Goal: Information Seeking & Learning: Learn about a topic

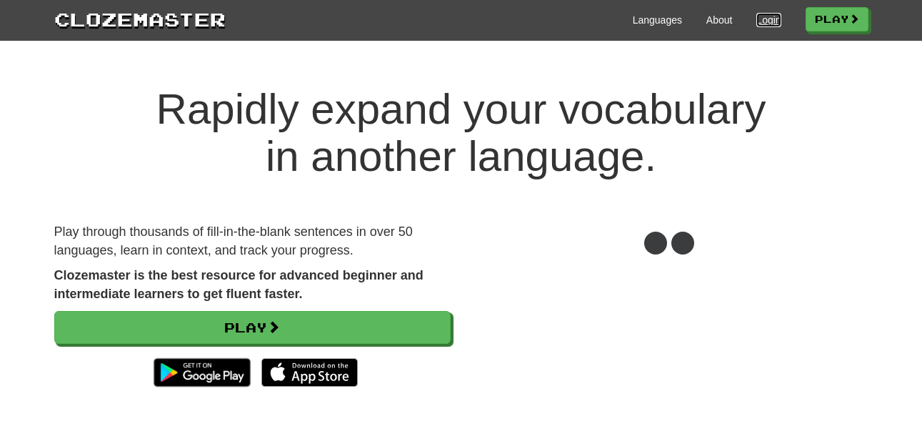
click at [773, 14] on link "Login" at bounding box center [768, 20] width 24 height 14
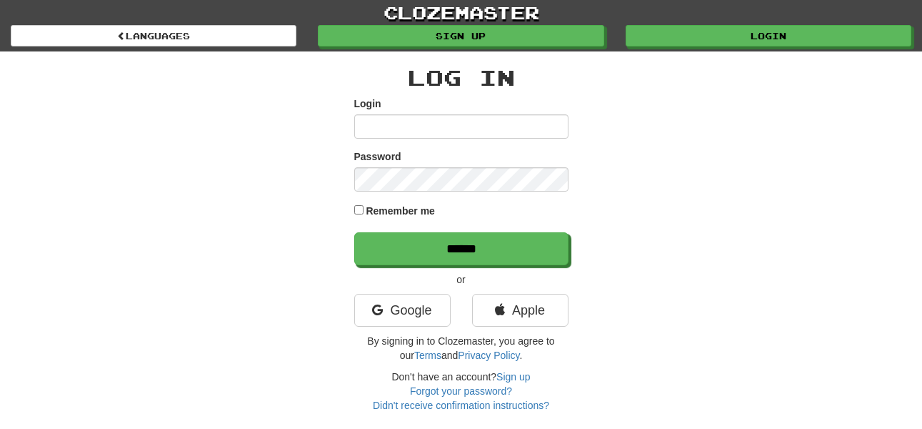
click at [430, 128] on input "Login" at bounding box center [461, 126] width 214 height 24
type input "******"
click at [354, 232] on input "******" at bounding box center [461, 248] width 214 height 33
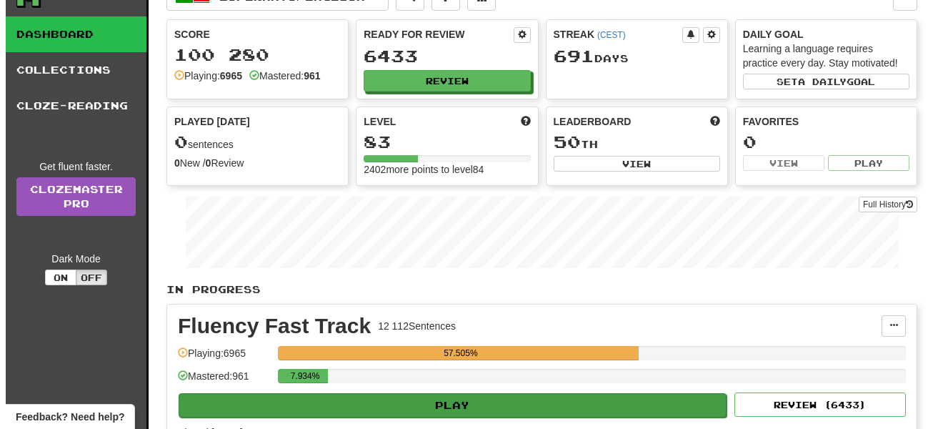
scroll to position [57, 0]
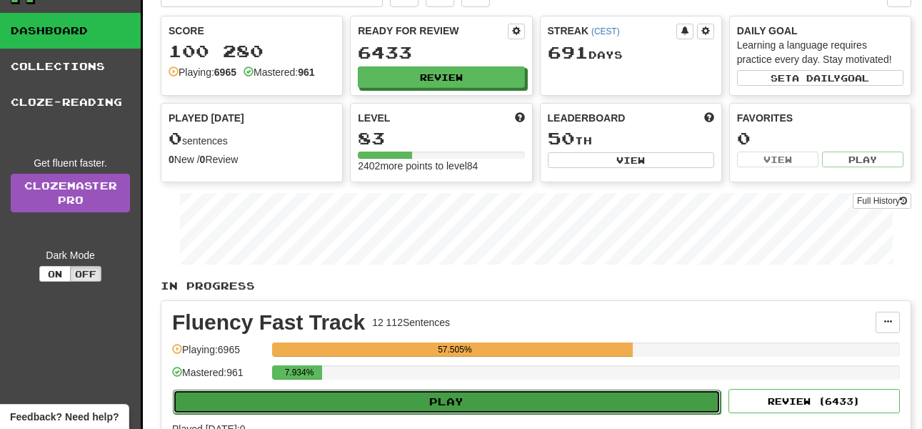
click at [484, 397] on button "Play" at bounding box center [447, 401] width 548 height 24
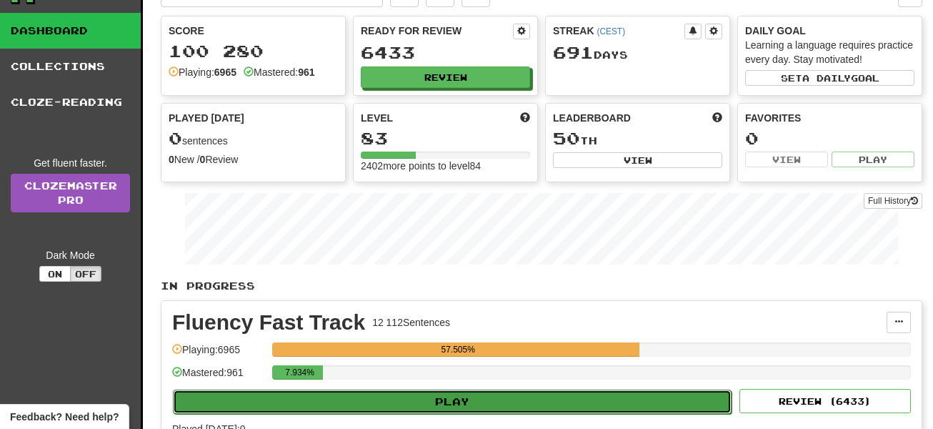
select select "**"
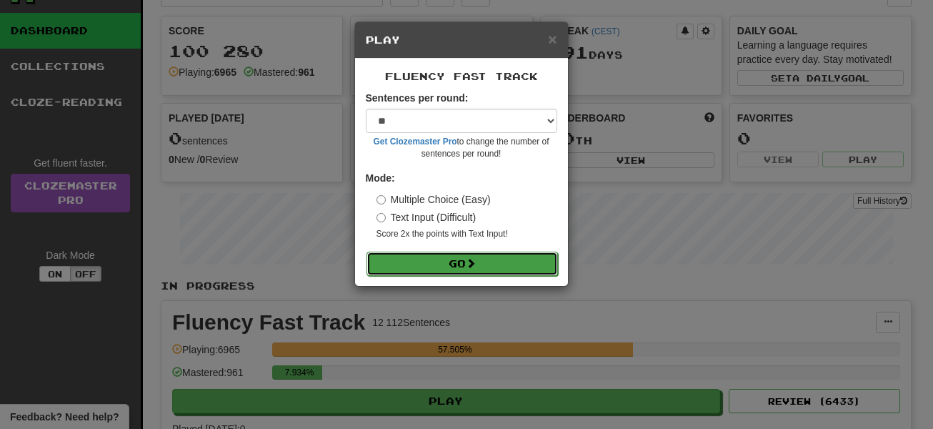
click at [471, 269] on button "Go" at bounding box center [461, 263] width 191 height 24
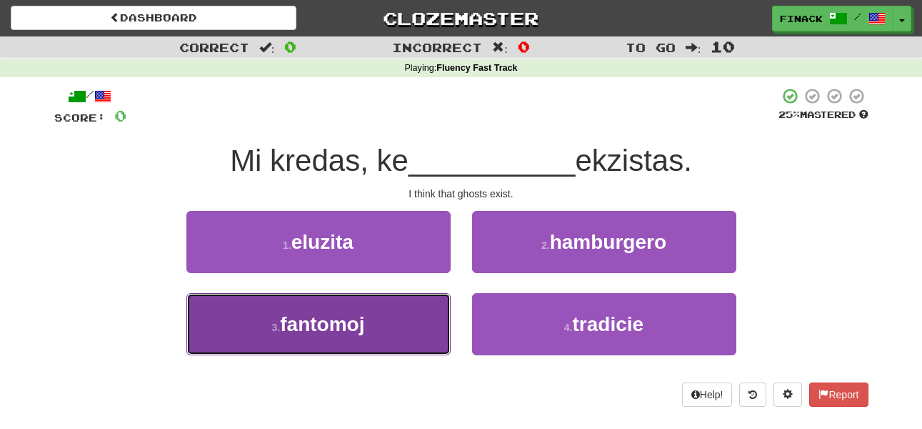
click at [361, 313] on span "fantomoj" at bounding box center [322, 324] width 84 height 22
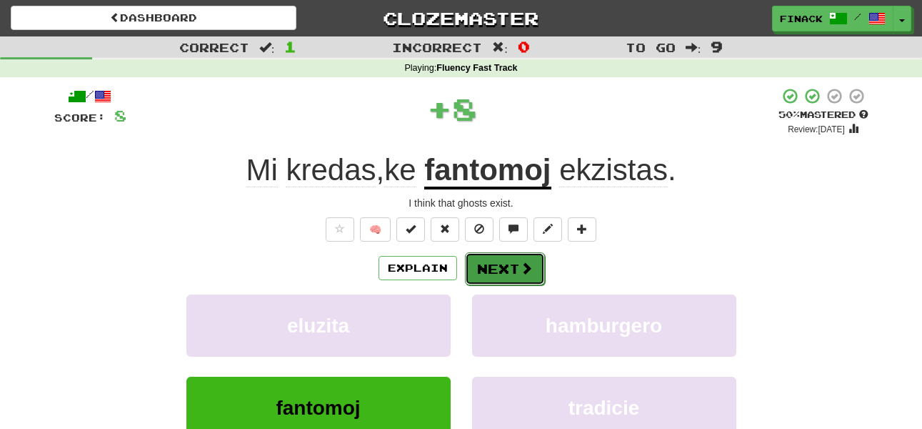
click at [514, 266] on button "Next" at bounding box center [505, 268] width 80 height 33
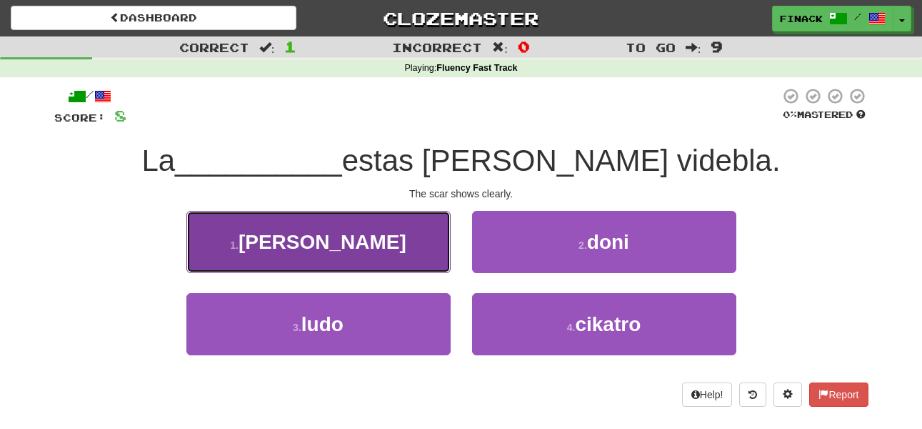
click at [432, 256] on button "1 . stano" at bounding box center [318, 242] width 264 height 62
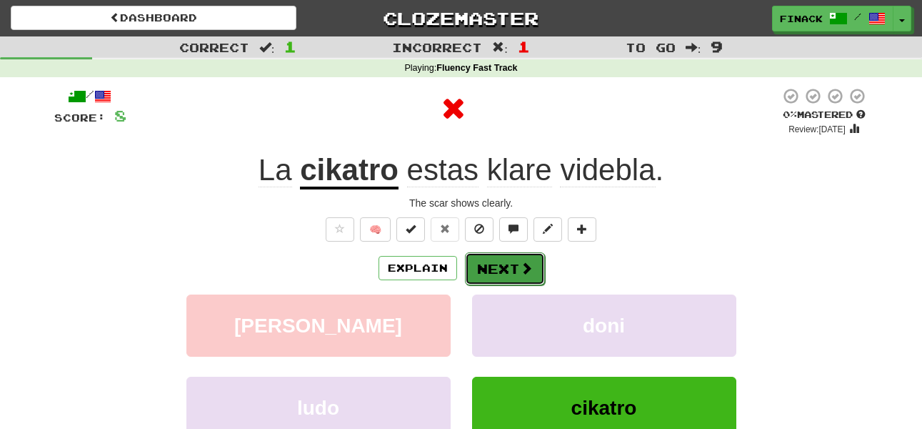
click at [511, 272] on button "Next" at bounding box center [505, 268] width 80 height 33
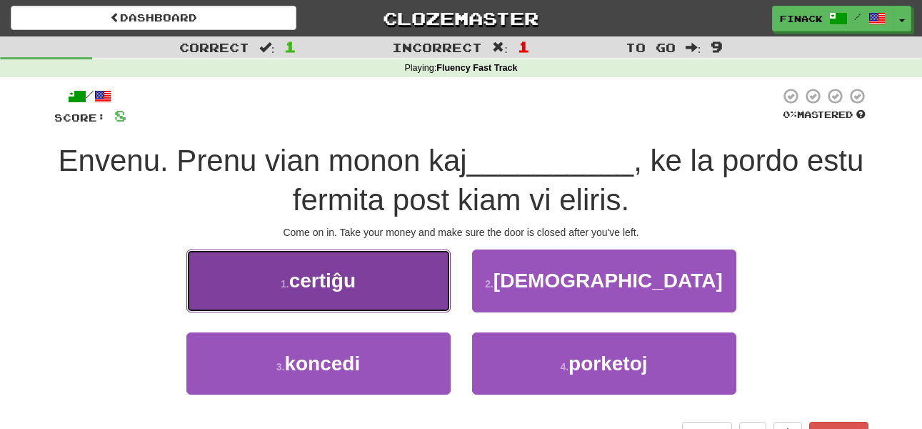
click at [406, 294] on button "1 . certiĝu" at bounding box center [318, 280] width 264 height 62
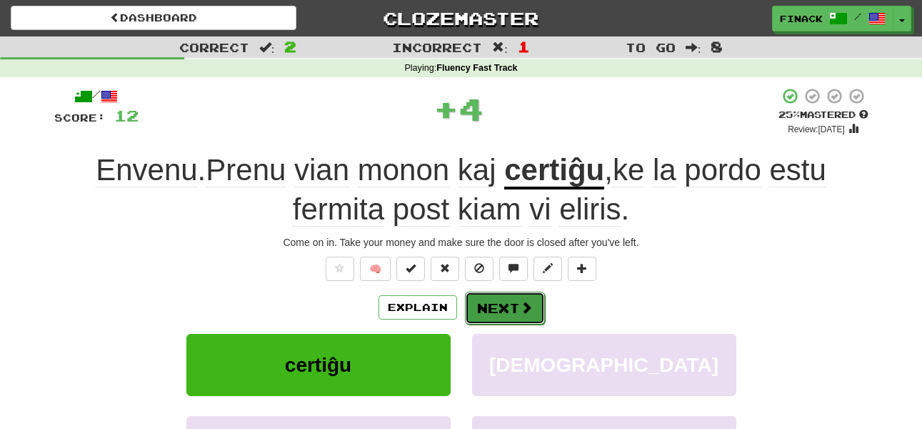
click at [502, 304] on button "Next" at bounding box center [505, 307] width 80 height 33
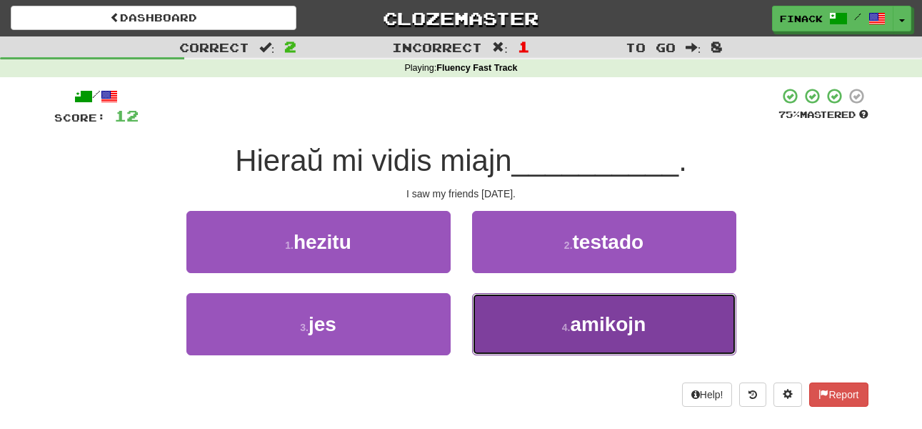
click at [541, 328] on button "4 . amikojn" at bounding box center [604, 324] width 264 height 62
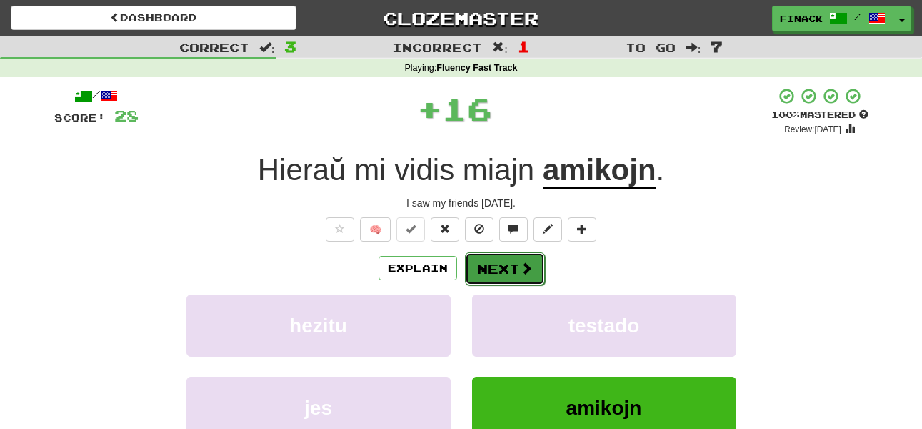
click at [520, 268] on span at bounding box center [526, 267] width 13 height 13
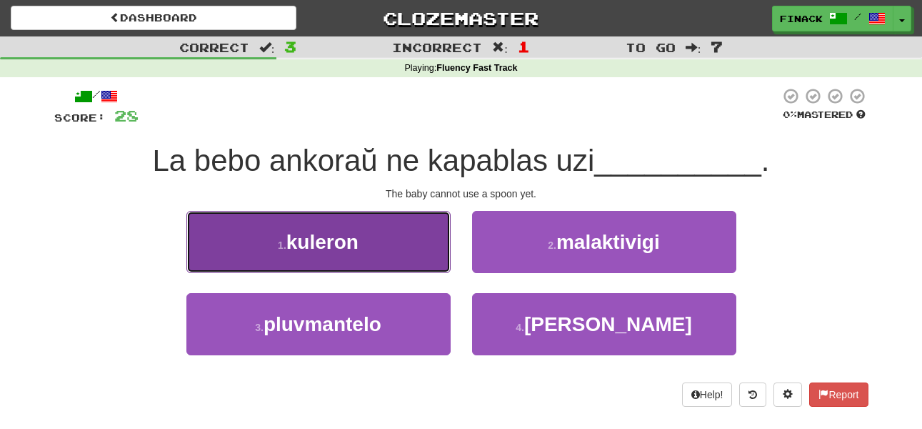
click at [412, 252] on button "1 . kuleron" at bounding box center [318, 242] width 264 height 62
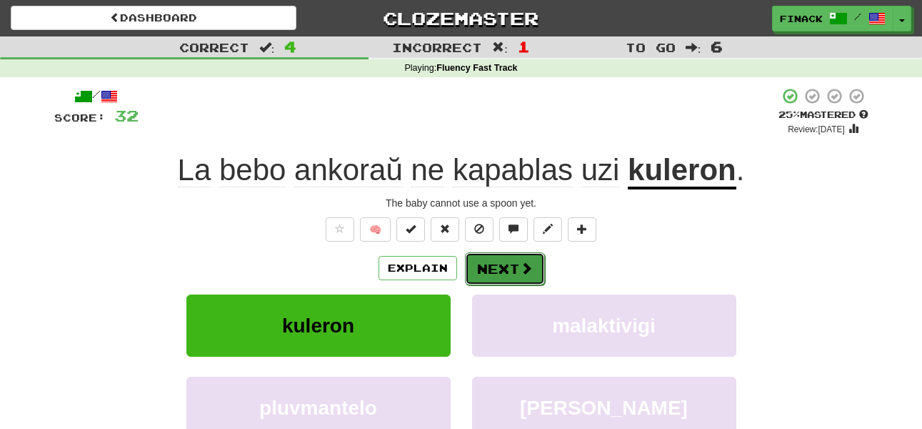
click at [510, 267] on button "Next" at bounding box center [505, 268] width 80 height 33
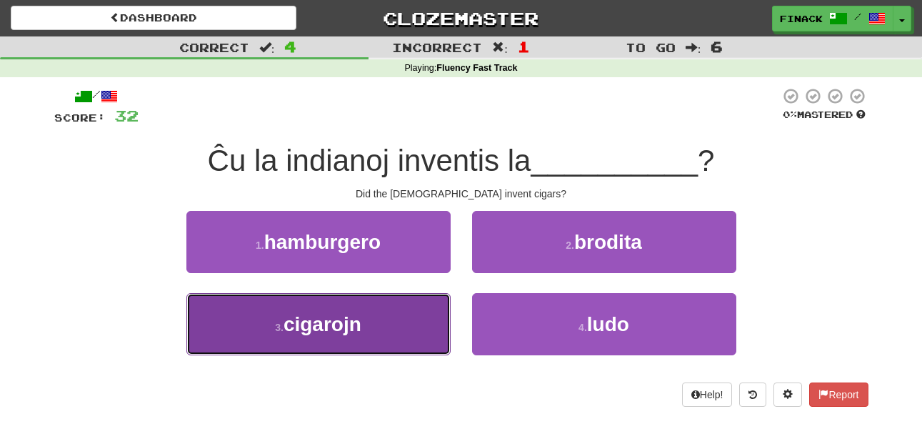
click at [376, 341] on button "3 . cigarojn" at bounding box center [318, 324] width 264 height 62
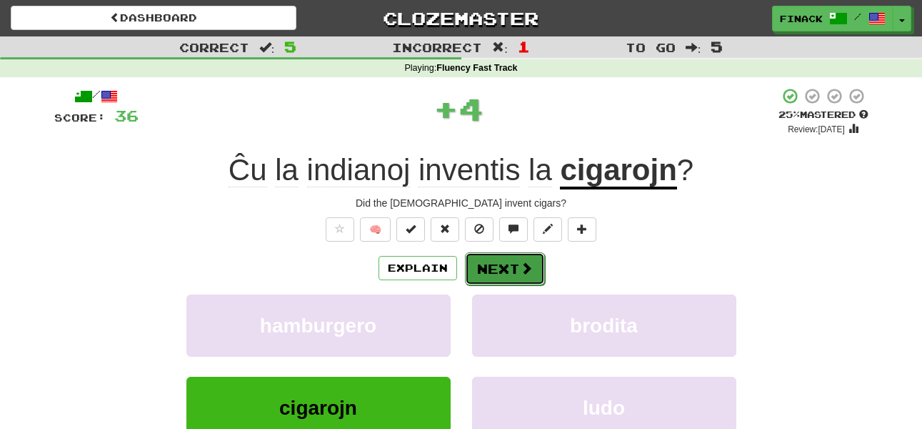
click at [503, 262] on button "Next" at bounding box center [505, 268] width 80 height 33
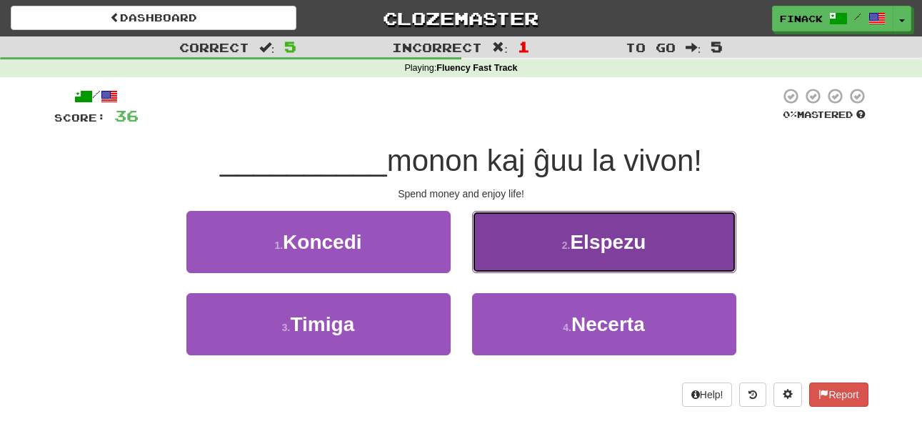
click at [503, 261] on button "2 . Elspezu" at bounding box center [604, 242] width 264 height 62
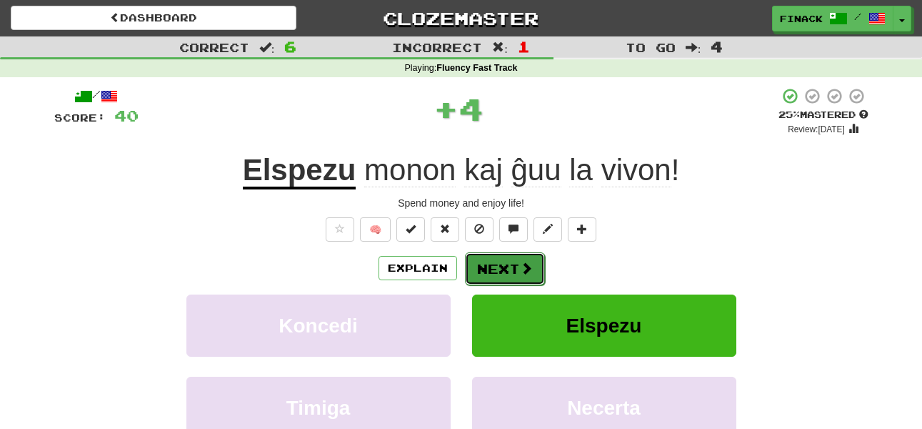
click at [496, 266] on button "Next" at bounding box center [505, 268] width 80 height 33
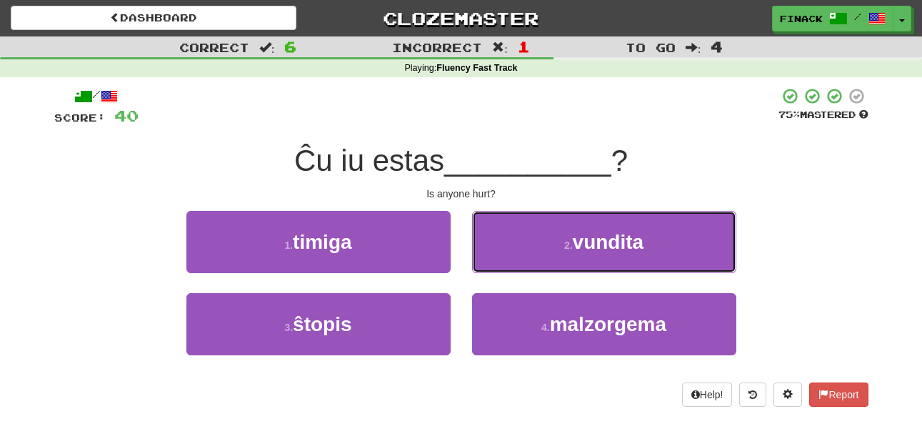
click at [496, 266] on button "2 . vundita" at bounding box center [604, 242] width 264 height 62
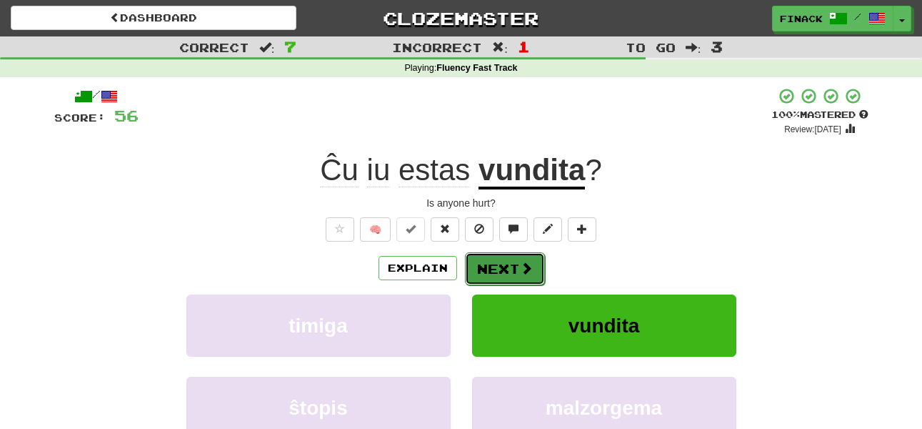
click at [495, 267] on button "Next" at bounding box center [505, 268] width 80 height 33
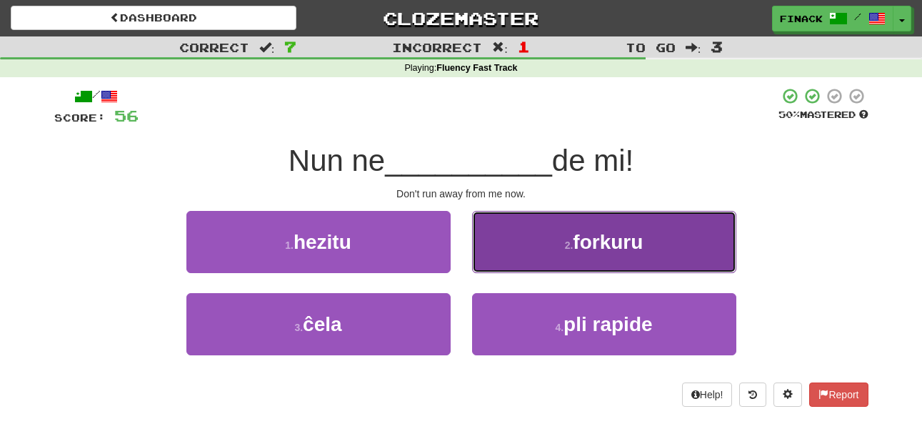
click at [499, 257] on button "2 . forkuru" at bounding box center [604, 242] width 264 height 62
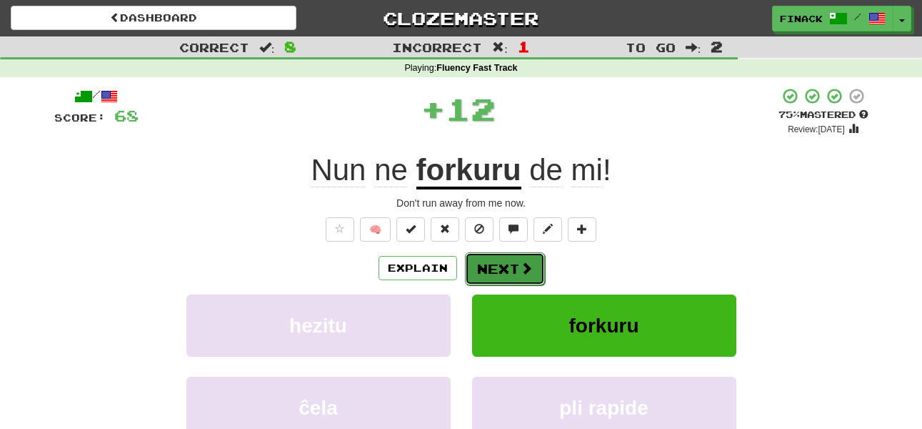
click at [511, 279] on button "Next" at bounding box center [505, 268] width 80 height 33
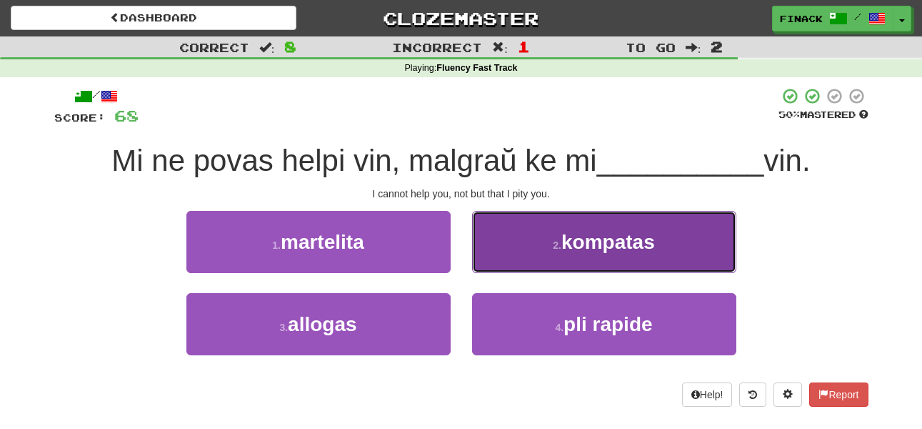
click at [510, 256] on button "2 . kompatas" at bounding box center [604, 242] width 264 height 62
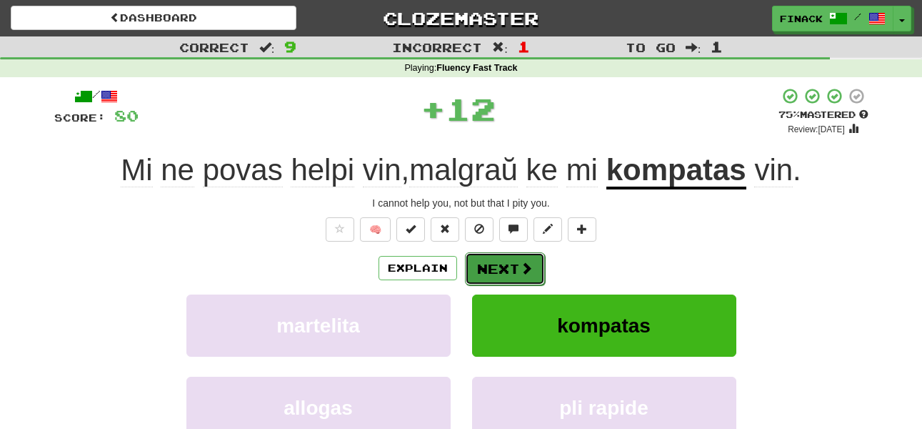
click at [499, 257] on button "Next" at bounding box center [505, 268] width 80 height 33
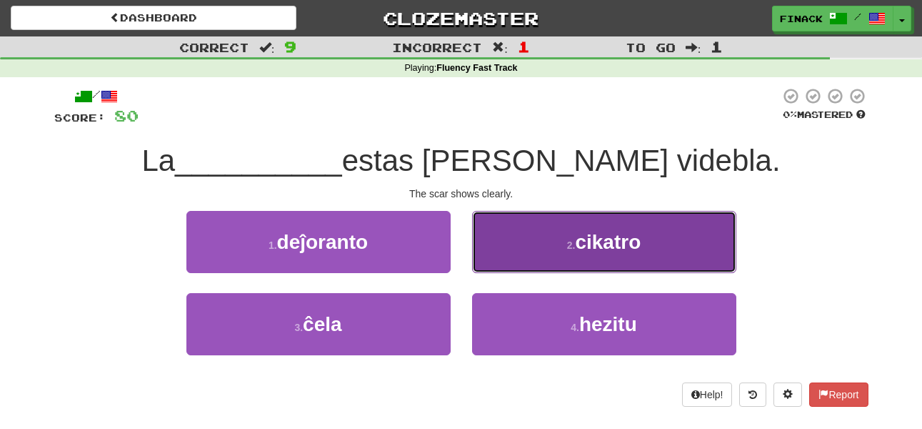
click at [508, 250] on button "2 . cikatro" at bounding box center [604, 242] width 264 height 62
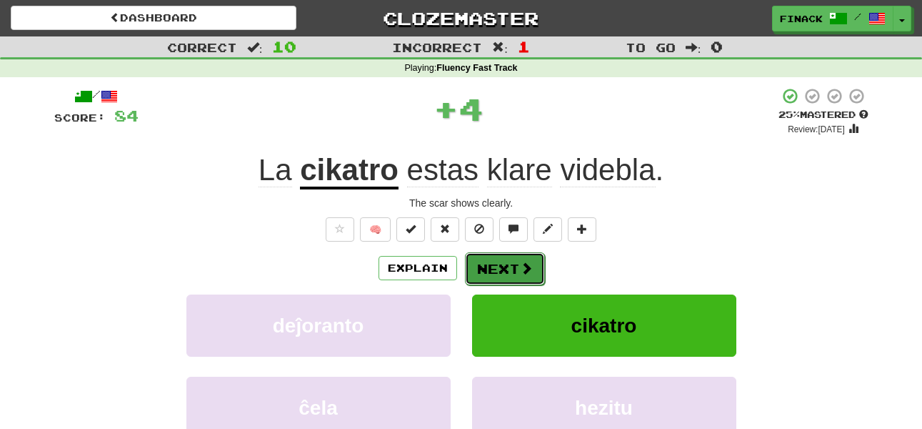
click at [492, 261] on button "Next" at bounding box center [505, 268] width 80 height 33
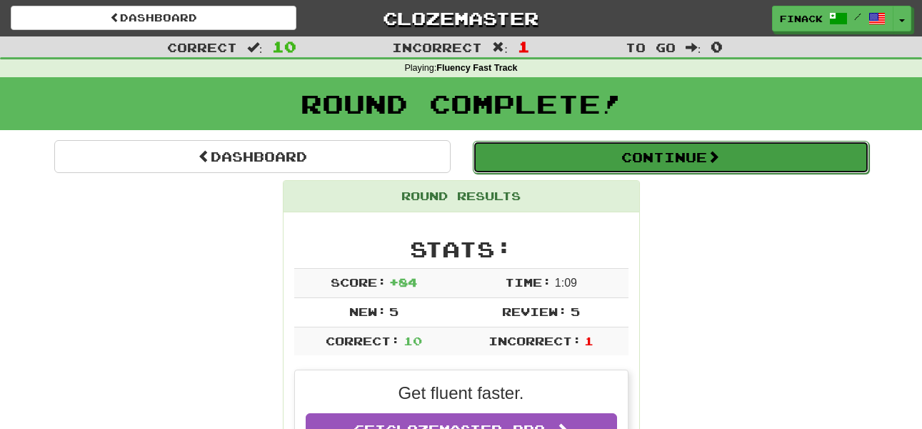
click at [636, 161] on button "Continue" at bounding box center [671, 157] width 396 height 33
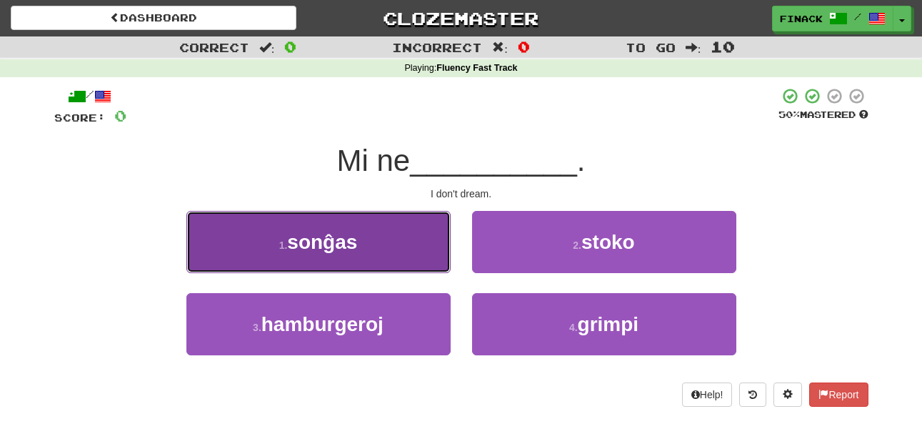
click at [396, 246] on button "1 . sonĝas" at bounding box center [318, 242] width 264 height 62
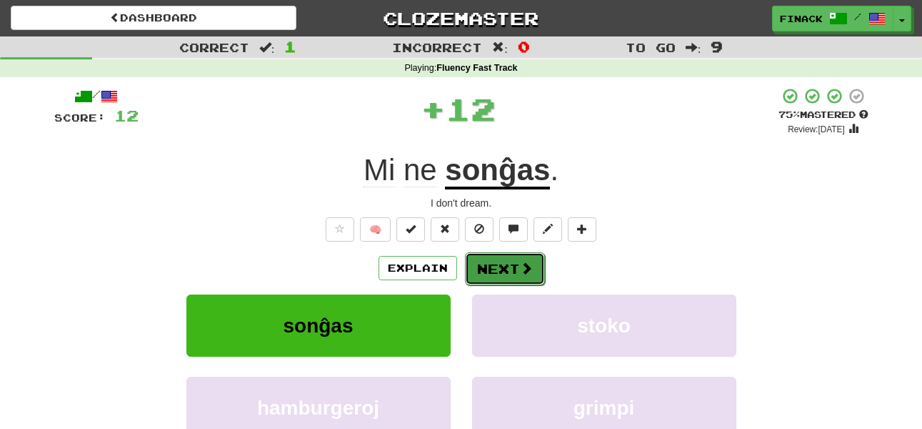
click at [507, 260] on button "Next" at bounding box center [505, 268] width 80 height 33
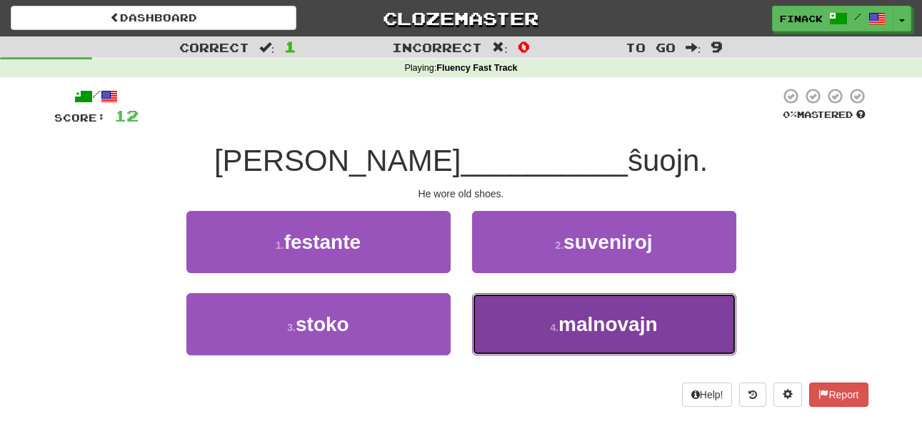
click at [515, 354] on button "4 . malnovajn" at bounding box center [604, 324] width 264 height 62
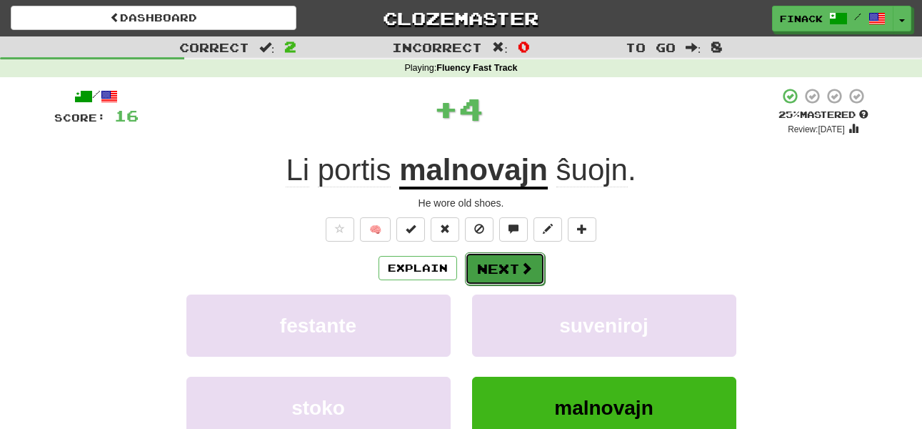
click at [494, 271] on button "Next" at bounding box center [505, 268] width 80 height 33
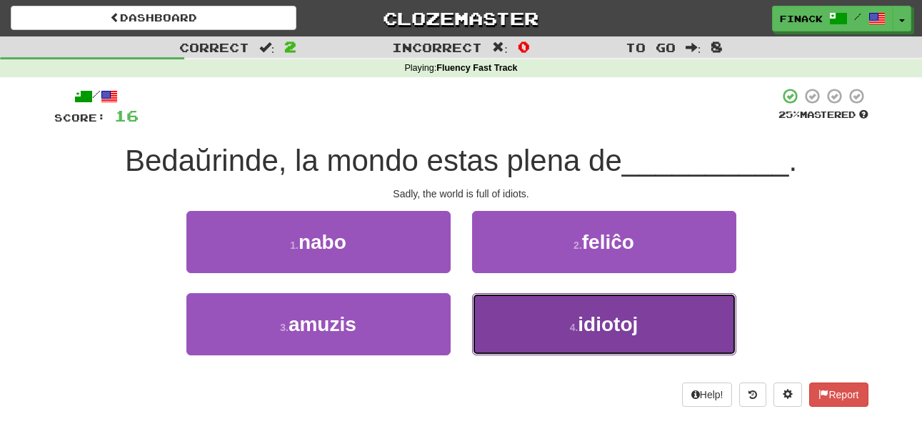
click at [523, 333] on button "4 . idiotoj" at bounding box center [604, 324] width 264 height 62
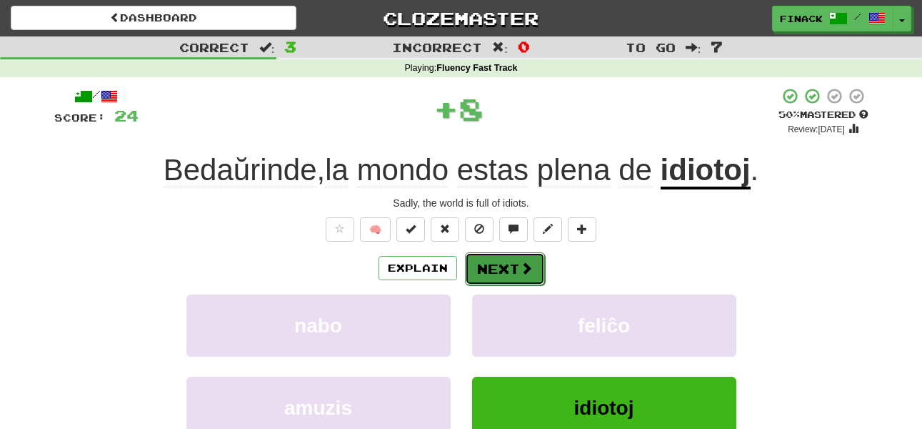
click at [503, 272] on button "Next" at bounding box center [505, 268] width 80 height 33
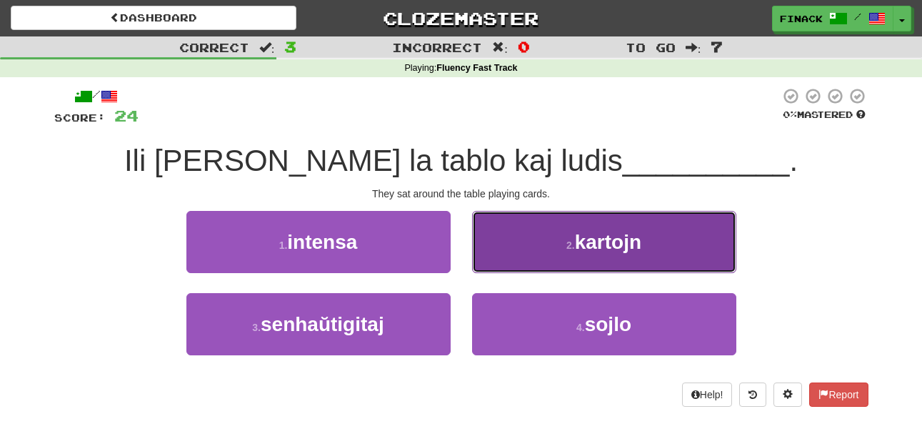
click at [511, 246] on button "2 . kartojn" at bounding box center [604, 242] width 264 height 62
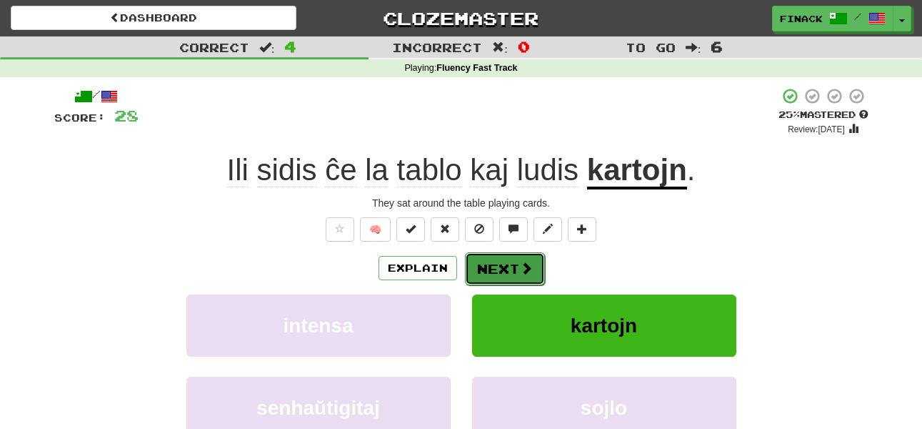
click at [499, 262] on button "Next" at bounding box center [505, 268] width 80 height 33
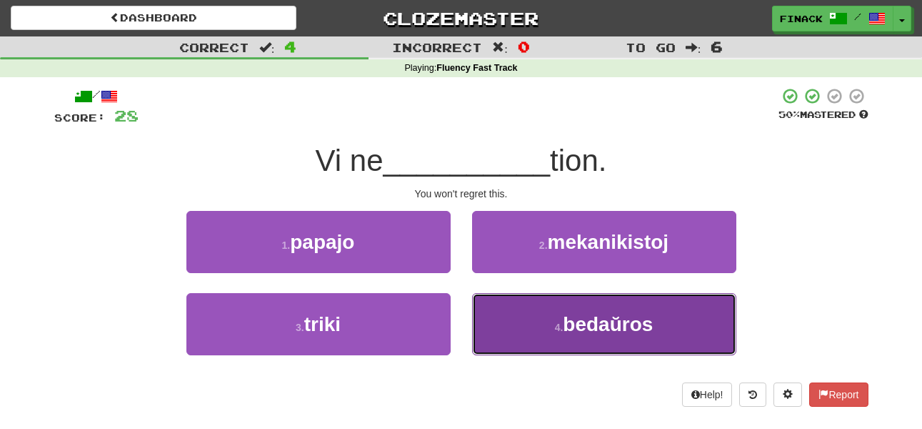
click at [519, 327] on button "4 . bedaŭros" at bounding box center [604, 324] width 264 height 62
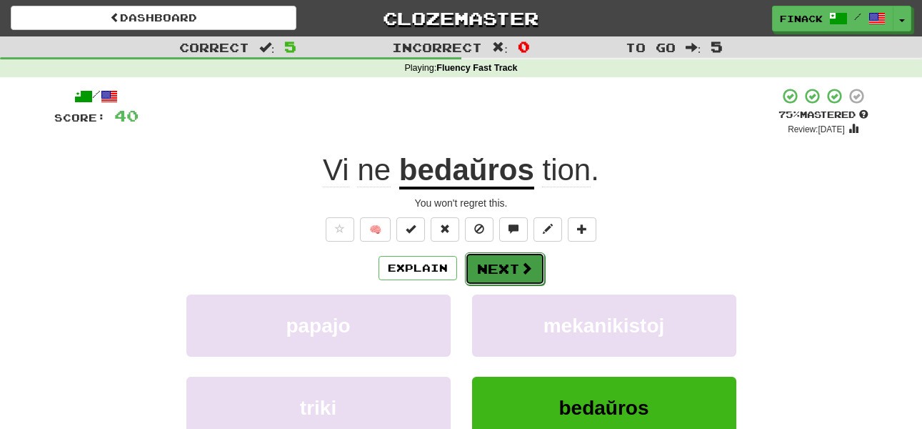
click at [518, 275] on button "Next" at bounding box center [505, 268] width 80 height 33
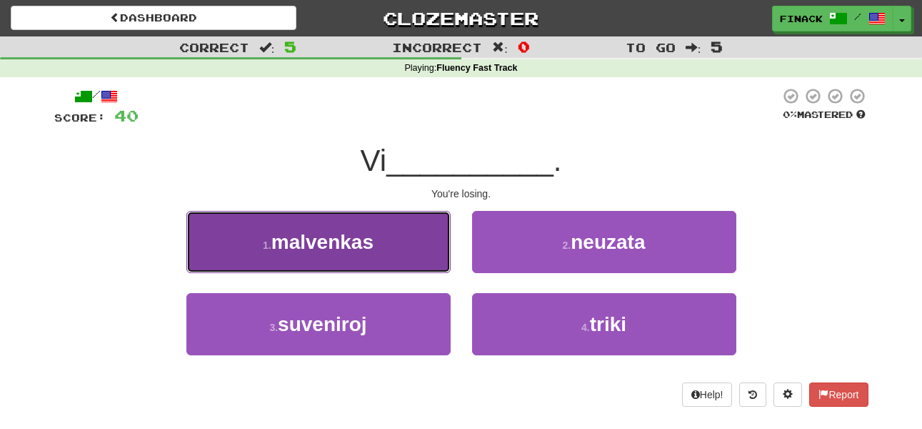
click at [383, 247] on button "1 . malvenkas" at bounding box center [318, 242] width 264 height 62
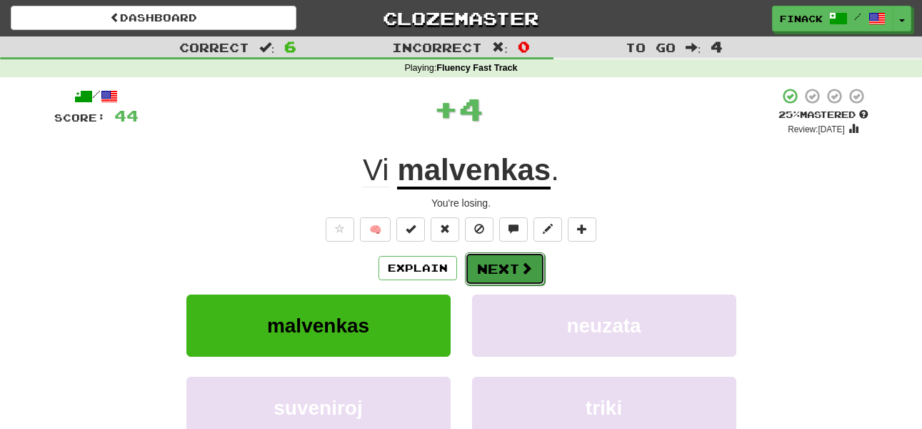
click at [511, 260] on button "Next" at bounding box center [505, 268] width 80 height 33
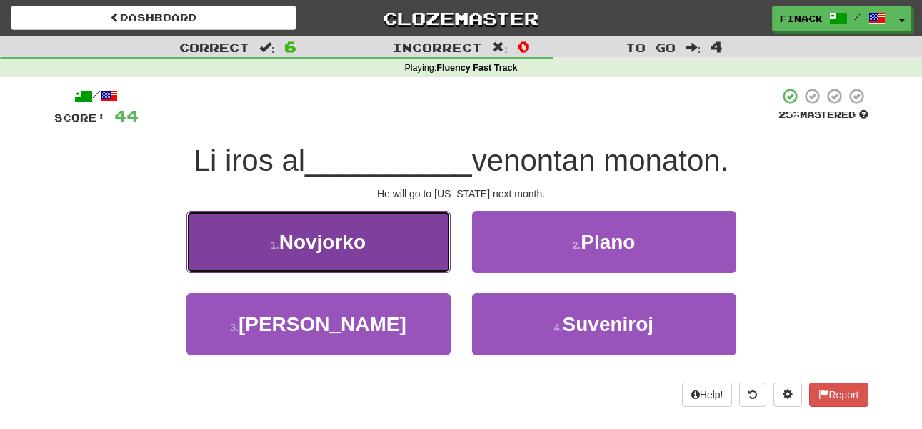
click at [416, 255] on button "1 . Novjorko" at bounding box center [318, 242] width 264 height 62
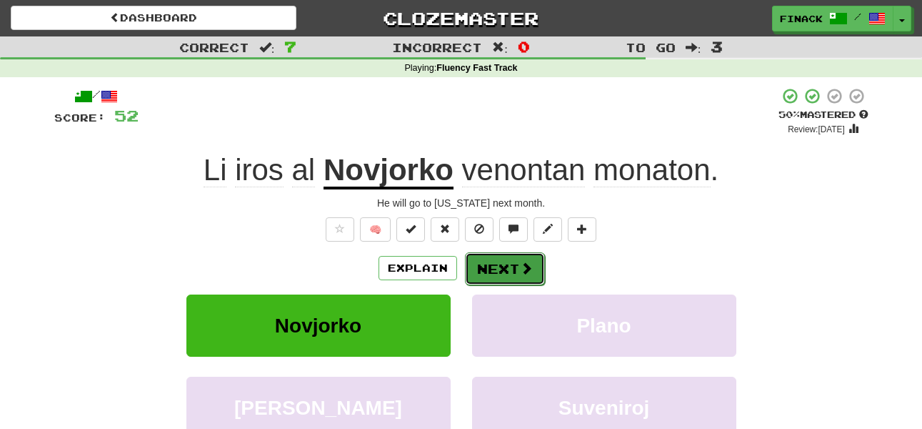
click at [497, 269] on button "Next" at bounding box center [505, 268] width 80 height 33
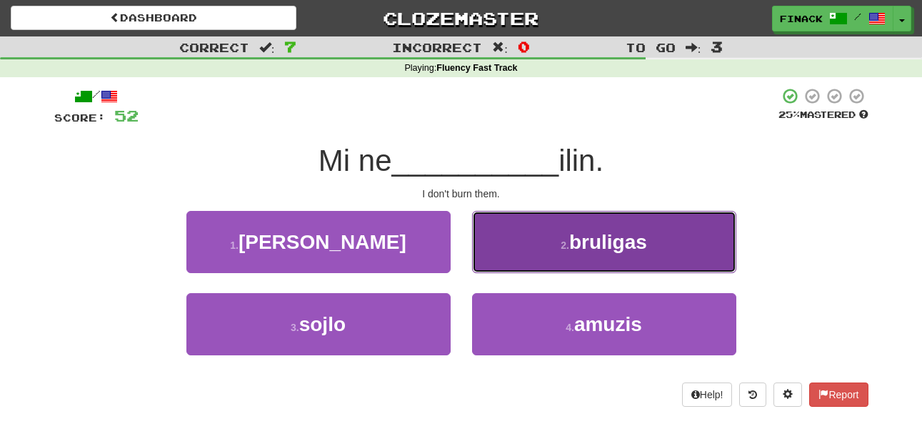
click at [500, 259] on button "2 . bruligas" at bounding box center [604, 242] width 264 height 62
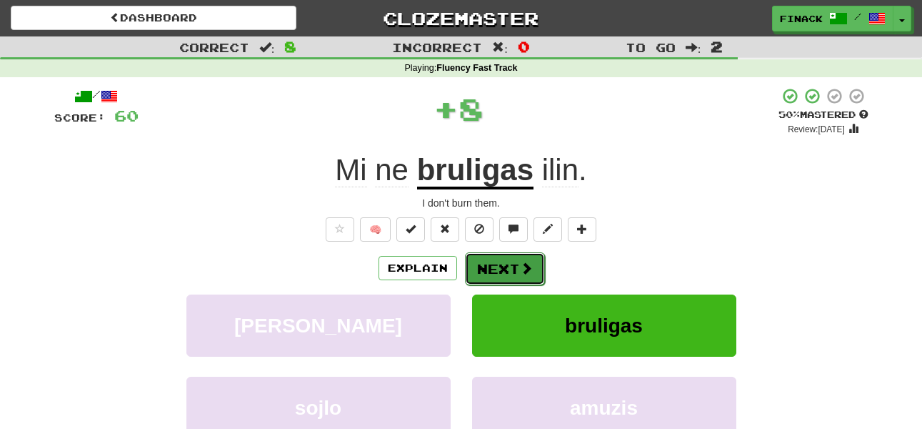
click at [492, 275] on button "Next" at bounding box center [505, 268] width 80 height 33
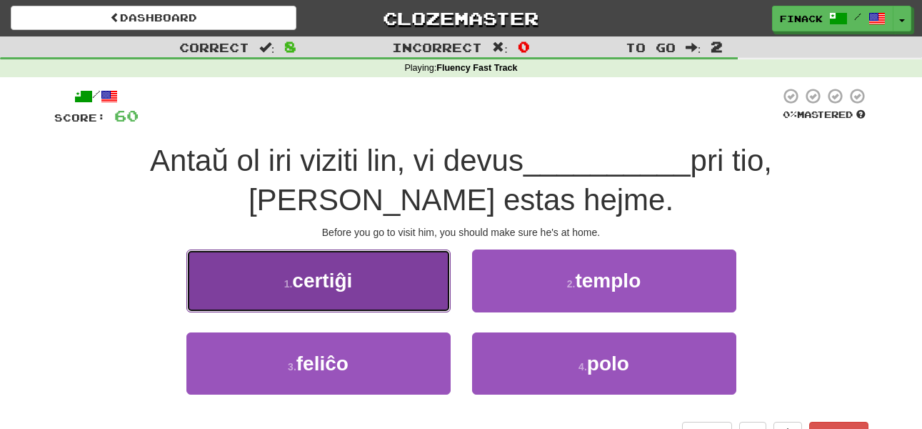
click at [388, 279] on button "1 . certiĝi" at bounding box center [318, 280] width 264 height 62
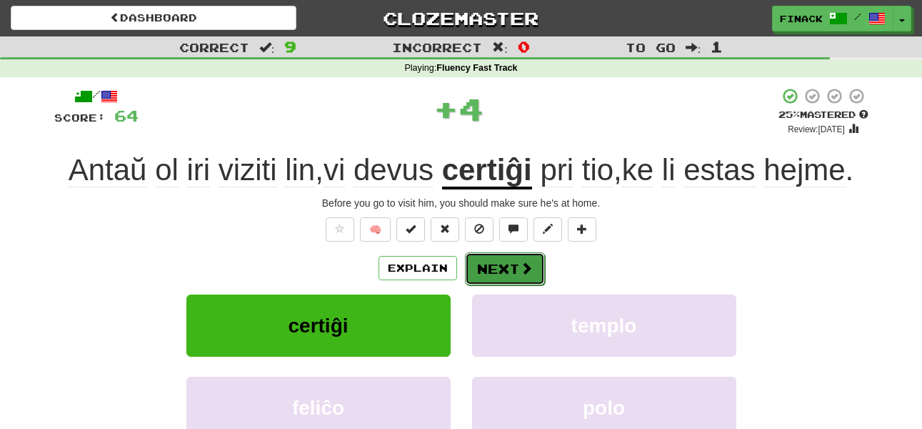
click at [511, 267] on button "Next" at bounding box center [505, 268] width 80 height 33
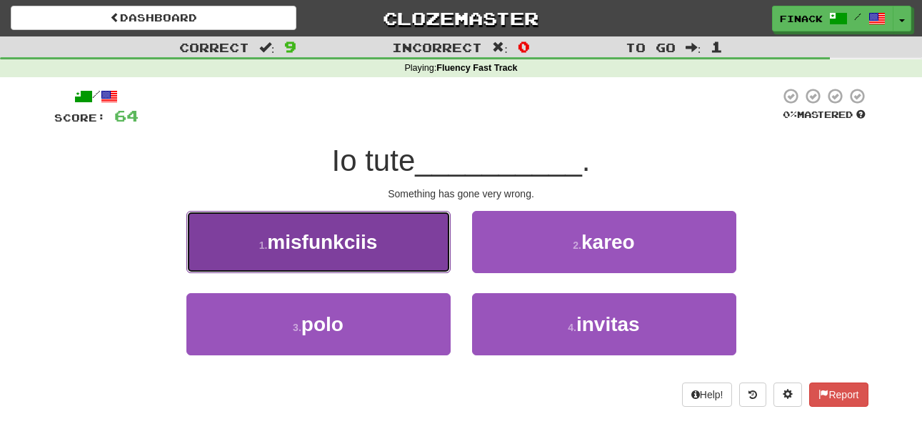
click at [412, 255] on button "1 . misfunkciis" at bounding box center [318, 242] width 264 height 62
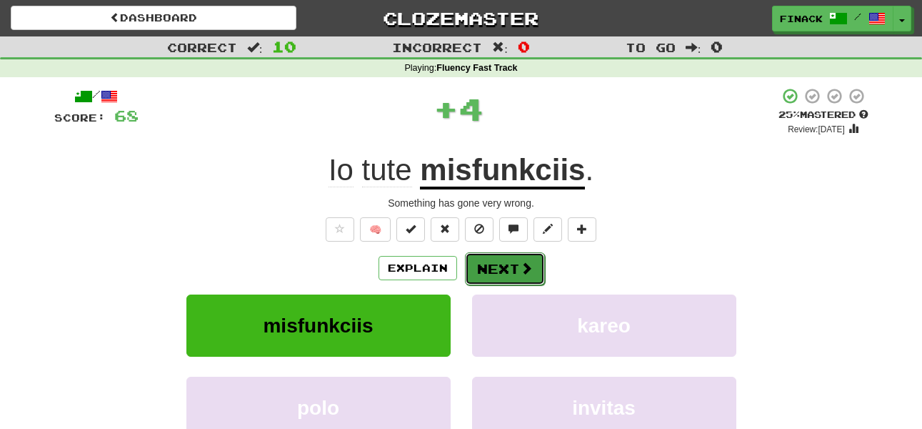
click at [512, 260] on button "Next" at bounding box center [505, 268] width 80 height 33
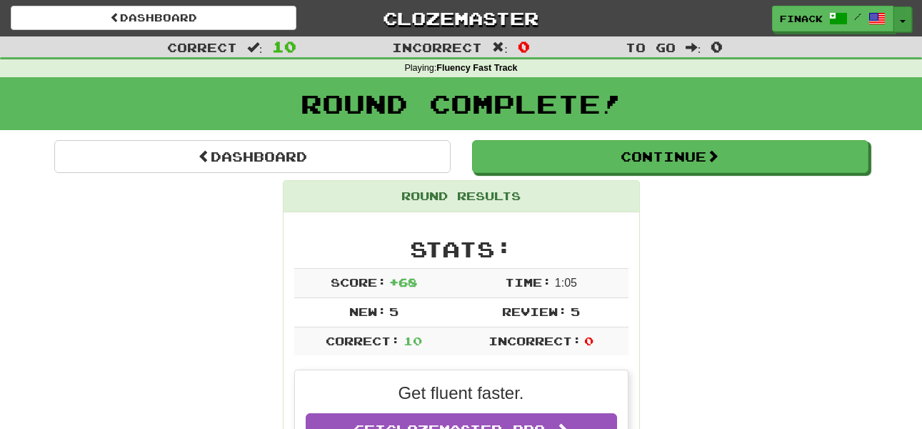
click at [906, 23] on button "Toggle Dropdown" at bounding box center [903, 19] width 19 height 26
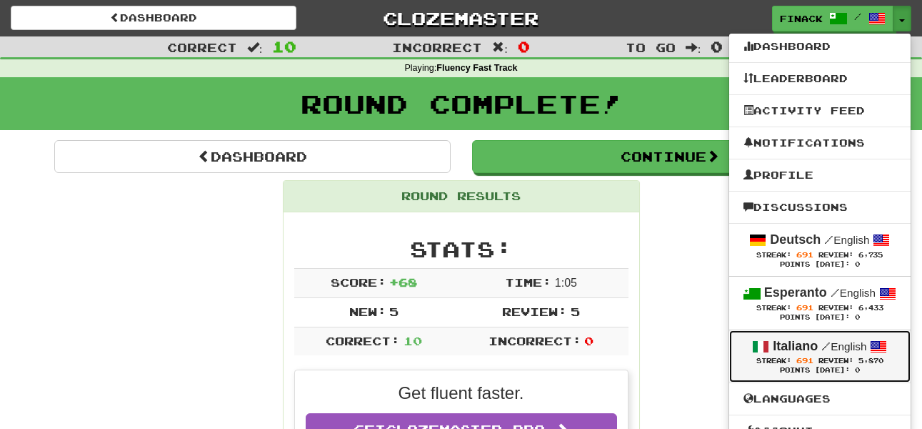
click at [825, 360] on span "Review:" at bounding box center [836, 360] width 35 height 8
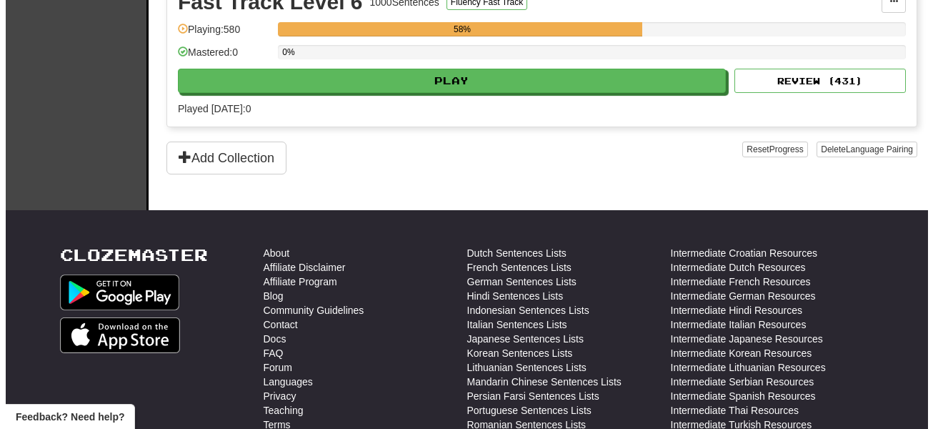
scroll to position [1200, 0]
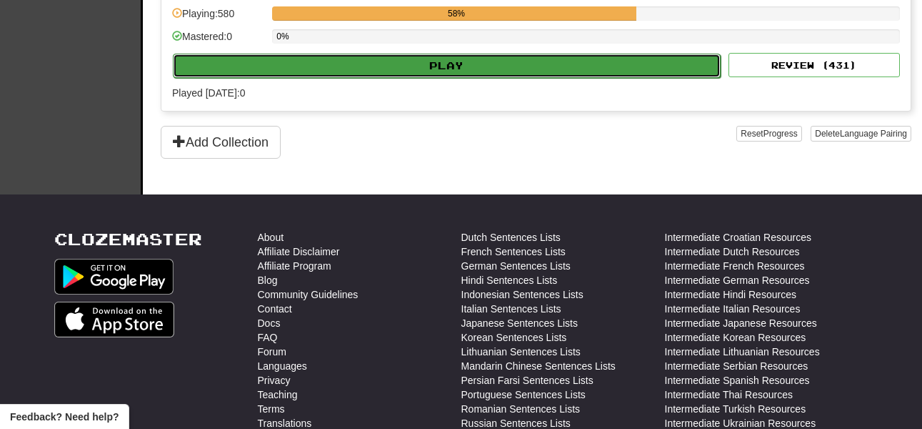
click at [365, 62] on button "Play" at bounding box center [447, 66] width 548 height 24
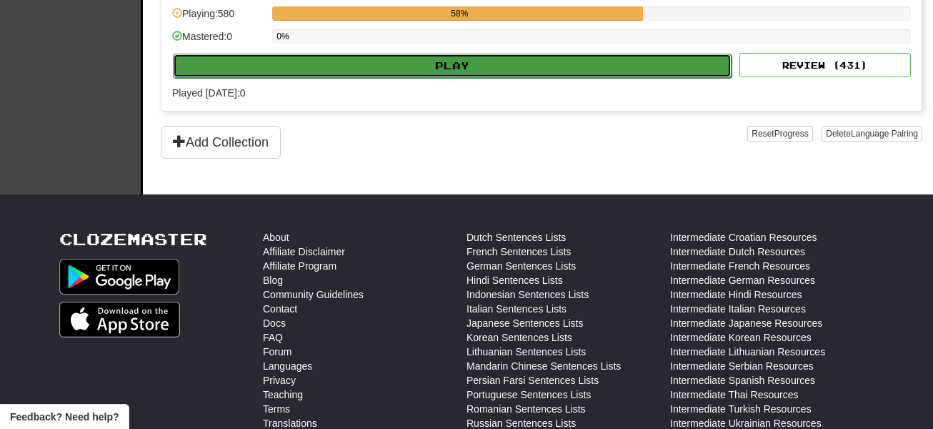
select select "**"
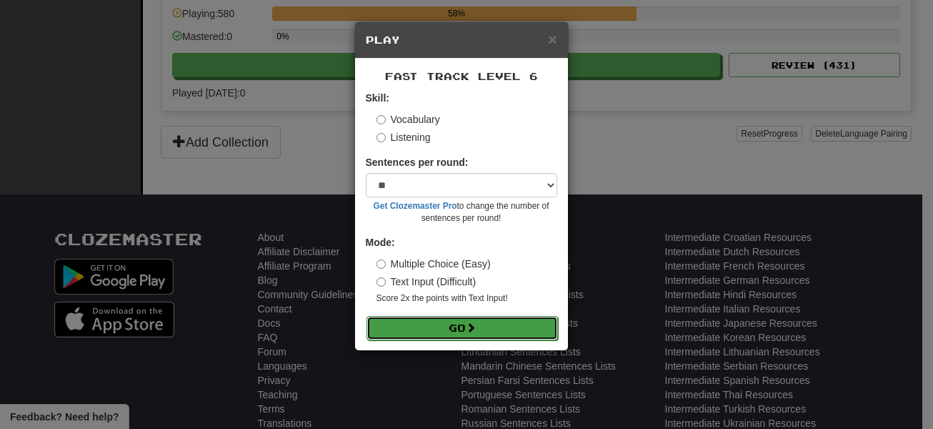
click at [451, 325] on button "Go" at bounding box center [461, 328] width 191 height 24
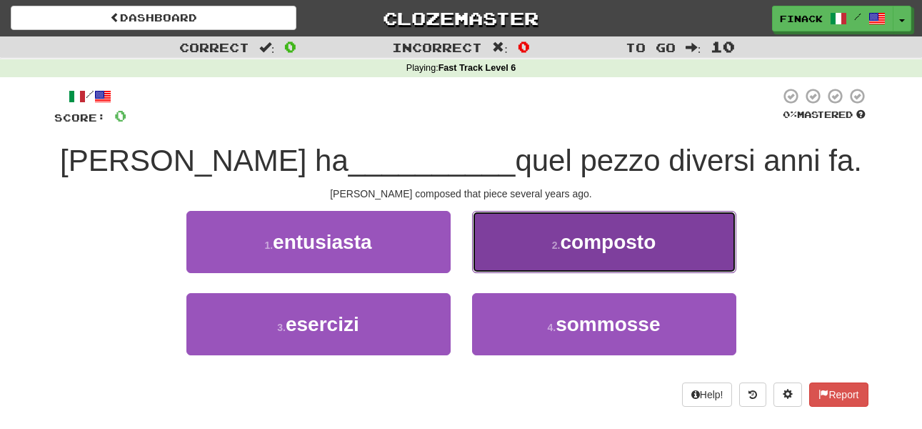
click at [543, 250] on button "2 . composto" at bounding box center [604, 242] width 264 height 62
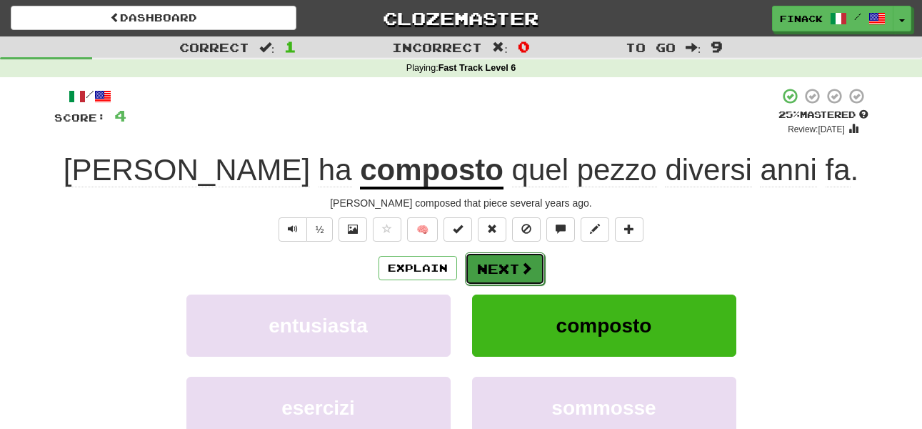
click at [506, 259] on button "Next" at bounding box center [505, 268] width 80 height 33
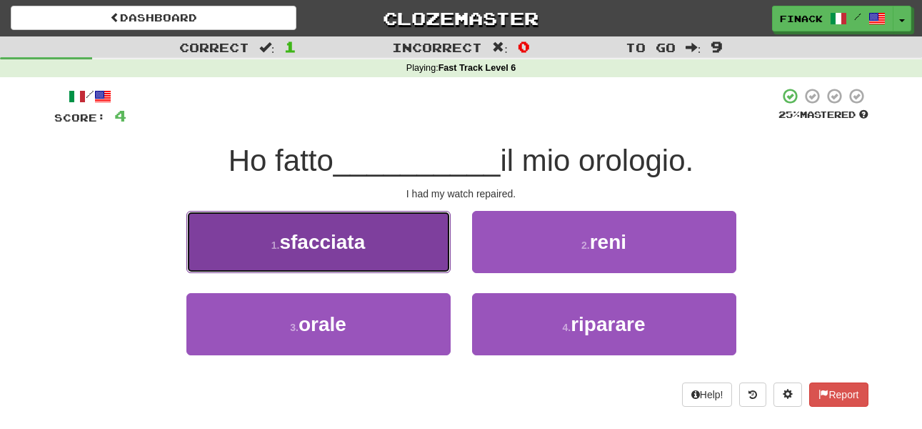
click at [433, 261] on button "1 . sfacciata" at bounding box center [318, 242] width 264 height 62
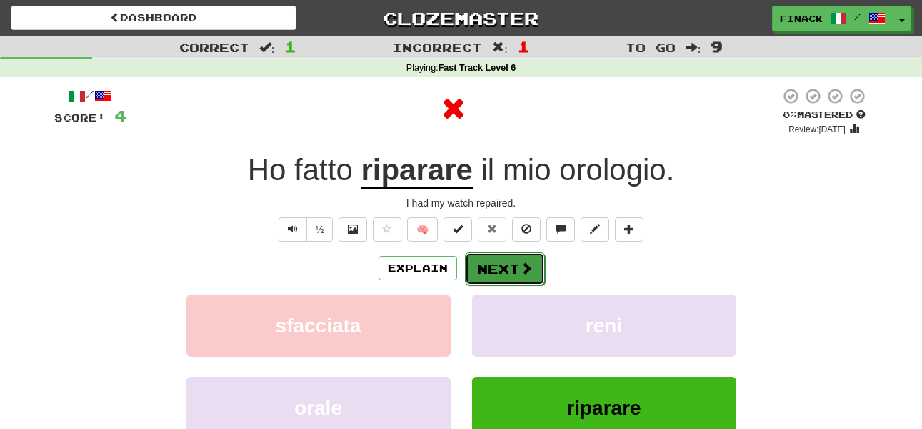
click at [520, 264] on span at bounding box center [526, 267] width 13 height 13
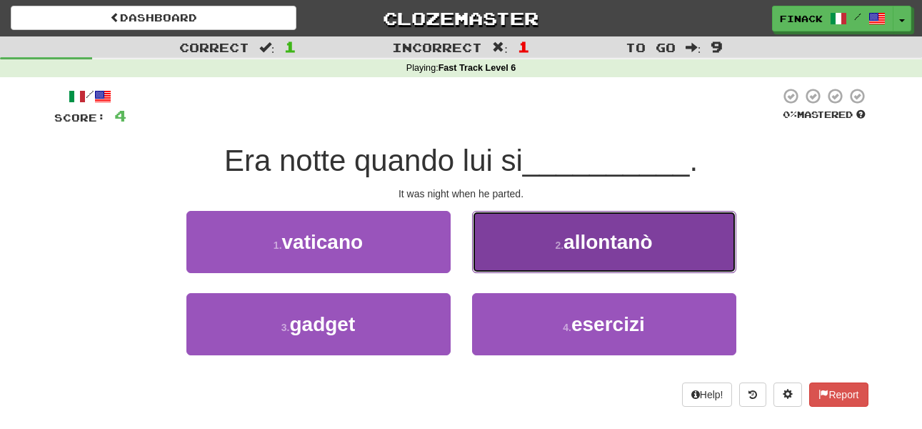
click at [524, 248] on button "2 . allontanò" at bounding box center [604, 242] width 264 height 62
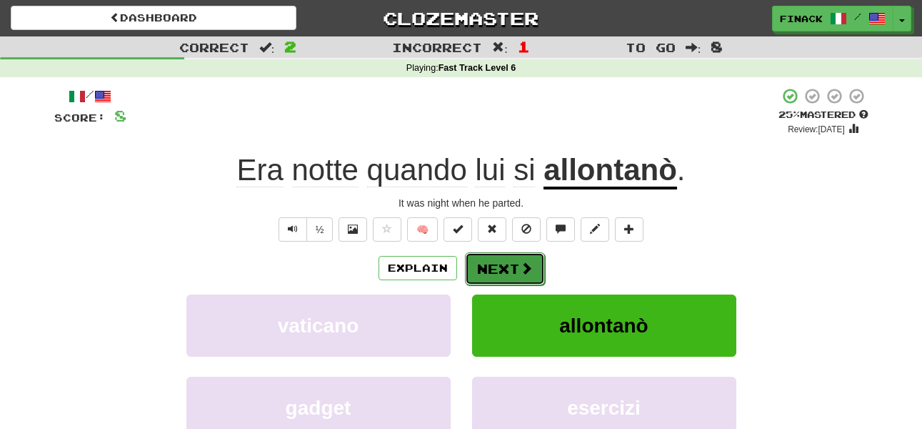
click at [520, 263] on span at bounding box center [526, 267] width 13 height 13
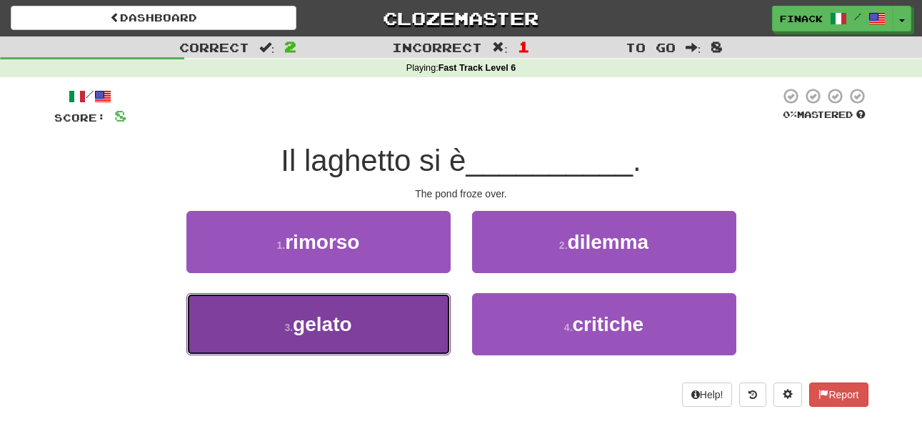
click at [430, 324] on button "3 . gelato" at bounding box center [318, 324] width 264 height 62
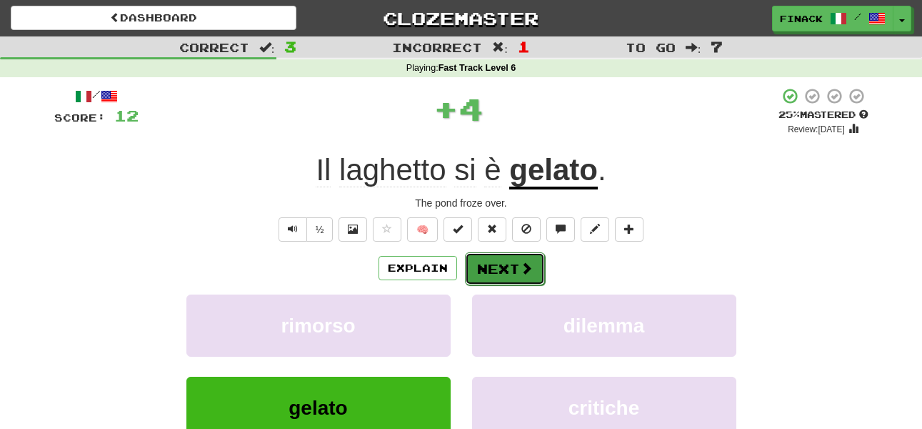
click at [499, 274] on button "Next" at bounding box center [505, 268] width 80 height 33
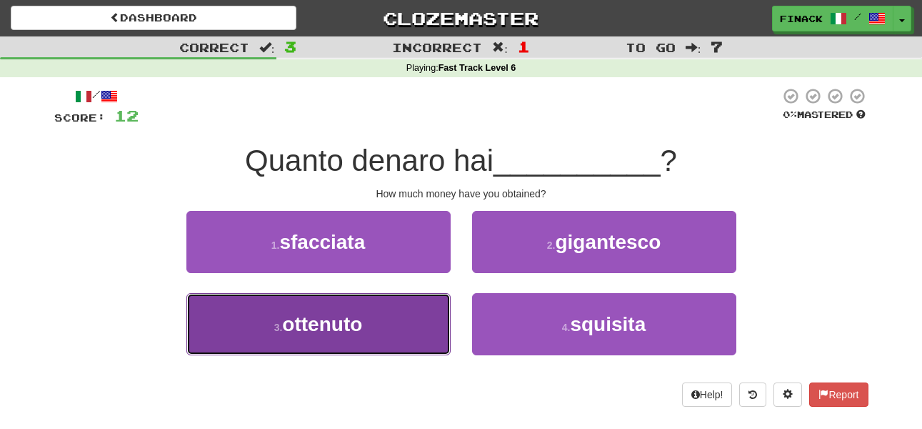
click at [403, 324] on button "3 . ottenuto" at bounding box center [318, 324] width 264 height 62
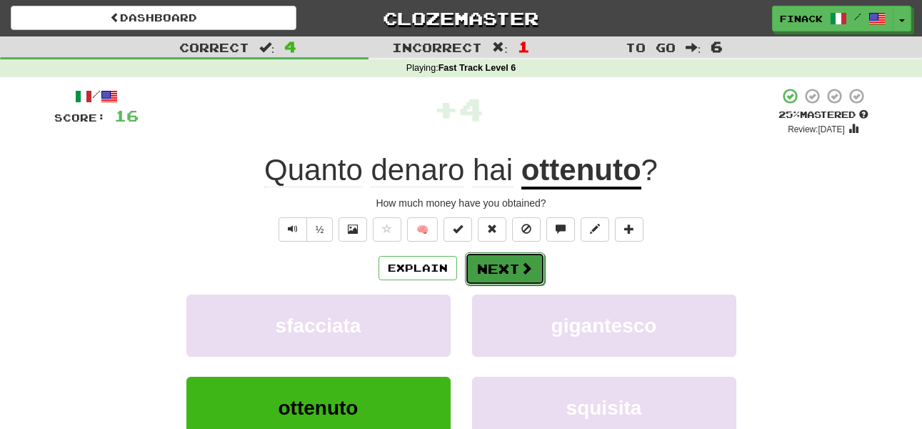
click at [526, 274] on span at bounding box center [526, 267] width 13 height 13
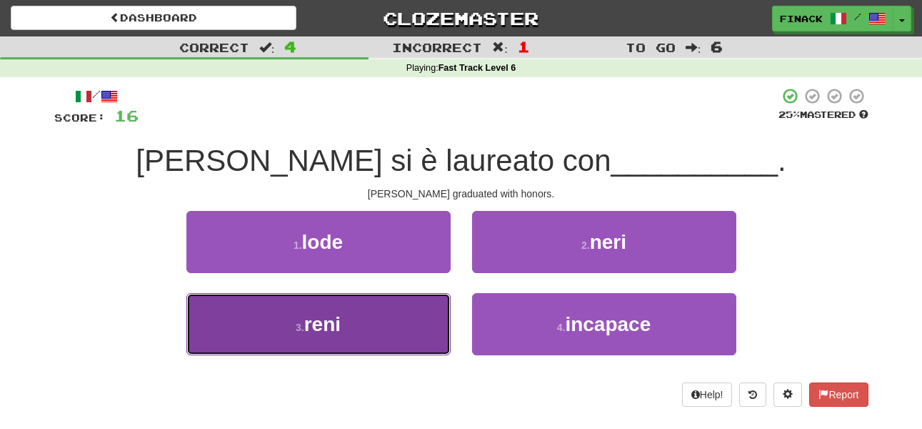
click at [429, 325] on button "3 . reni" at bounding box center [318, 324] width 264 height 62
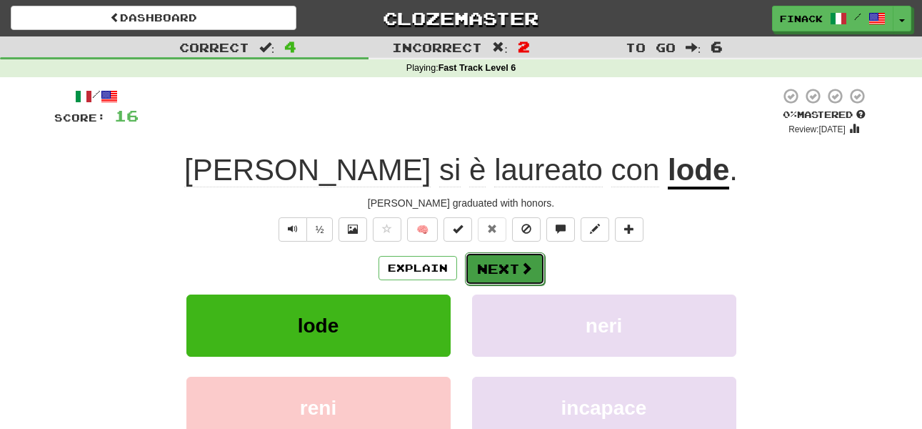
click at [496, 267] on button "Next" at bounding box center [505, 268] width 80 height 33
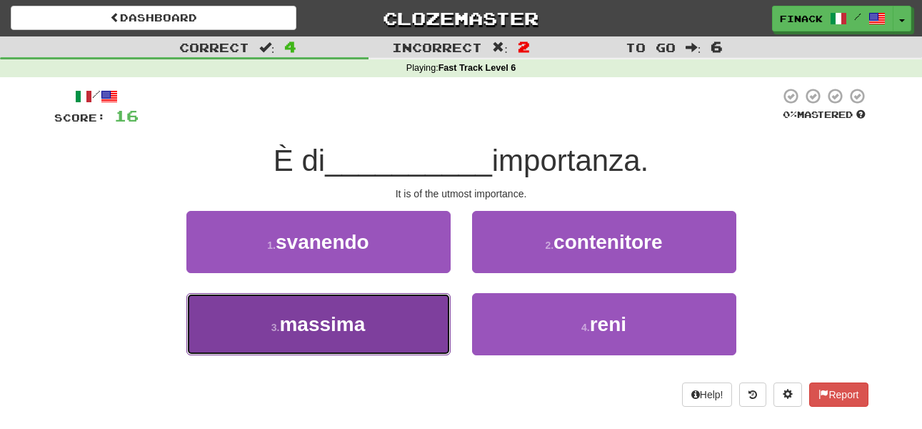
click at [399, 316] on button "3 . massima" at bounding box center [318, 324] width 264 height 62
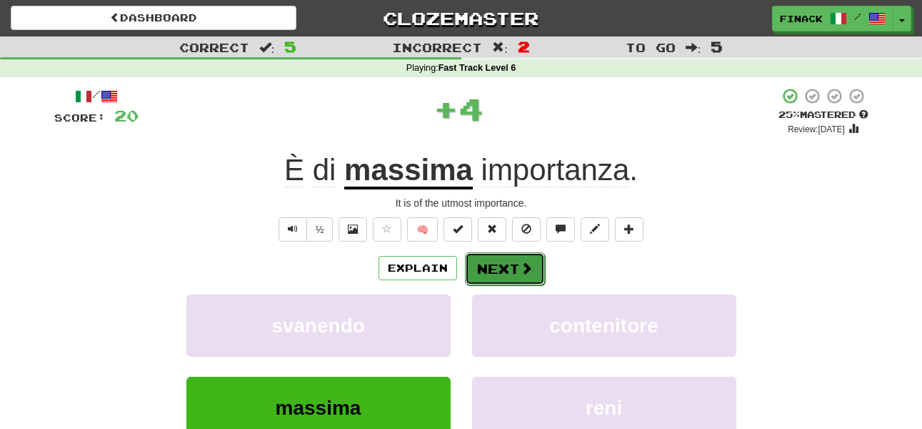
click at [496, 260] on button "Next" at bounding box center [505, 268] width 80 height 33
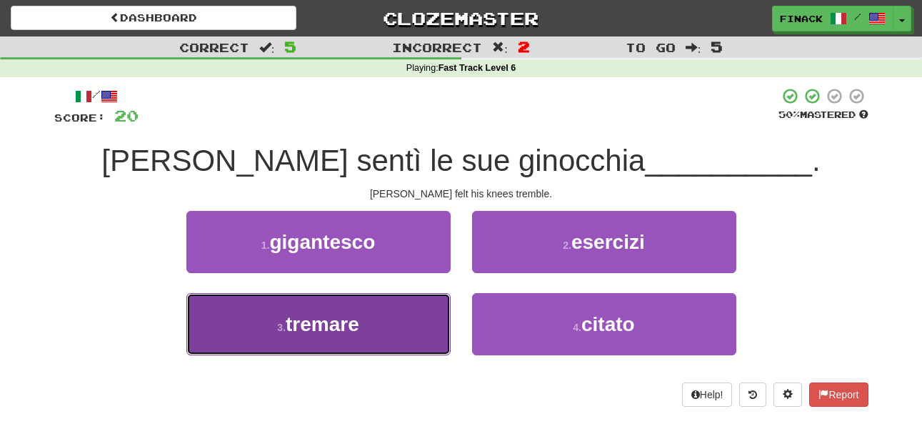
click at [379, 346] on button "3 . tremare" at bounding box center [318, 324] width 264 height 62
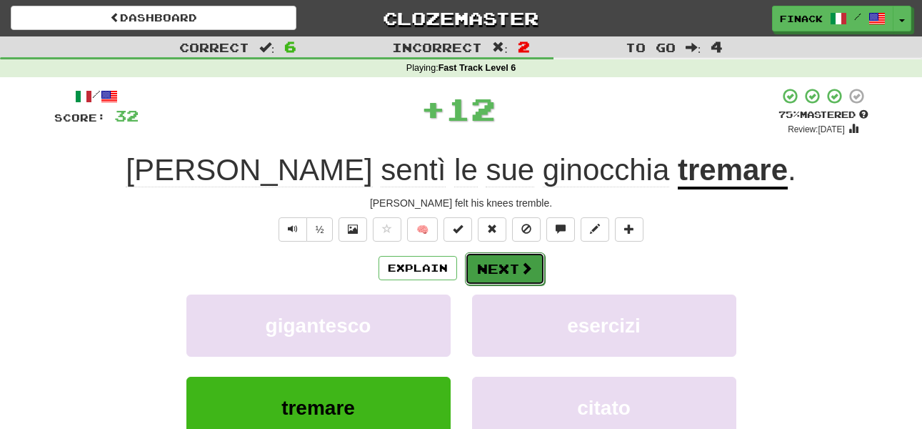
click at [500, 261] on button "Next" at bounding box center [505, 268] width 80 height 33
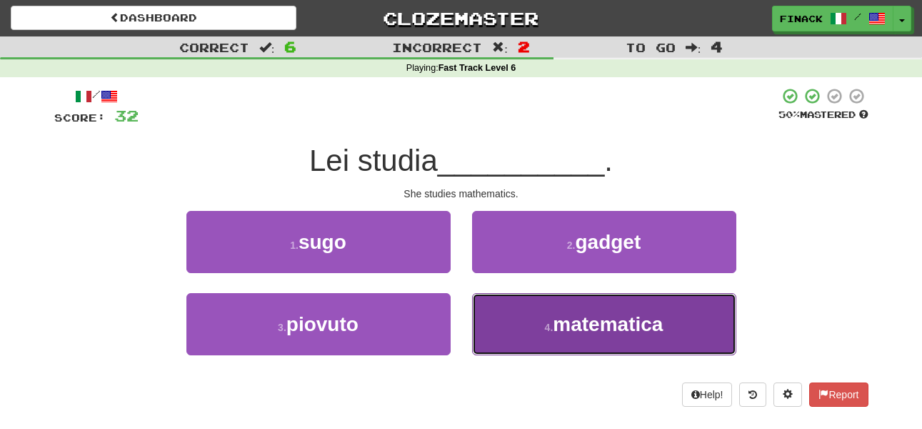
click at [537, 338] on button "4 . matematica" at bounding box center [604, 324] width 264 height 62
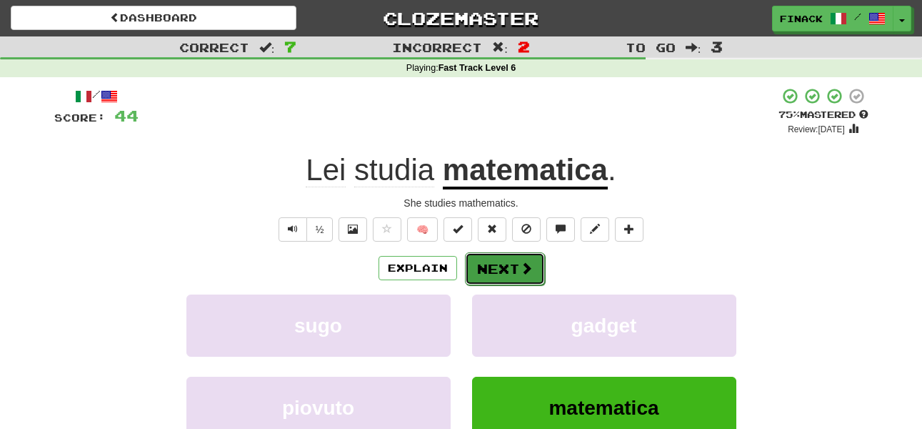
click at [514, 271] on button "Next" at bounding box center [505, 268] width 80 height 33
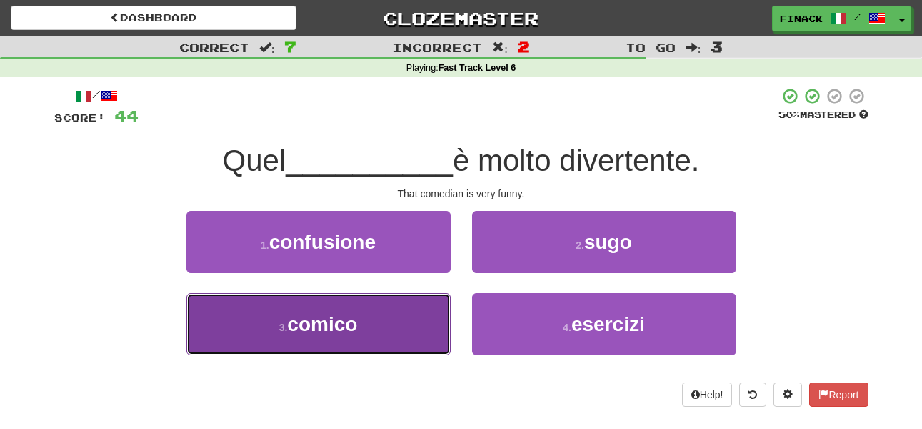
click at [412, 333] on button "3 . comico" at bounding box center [318, 324] width 264 height 62
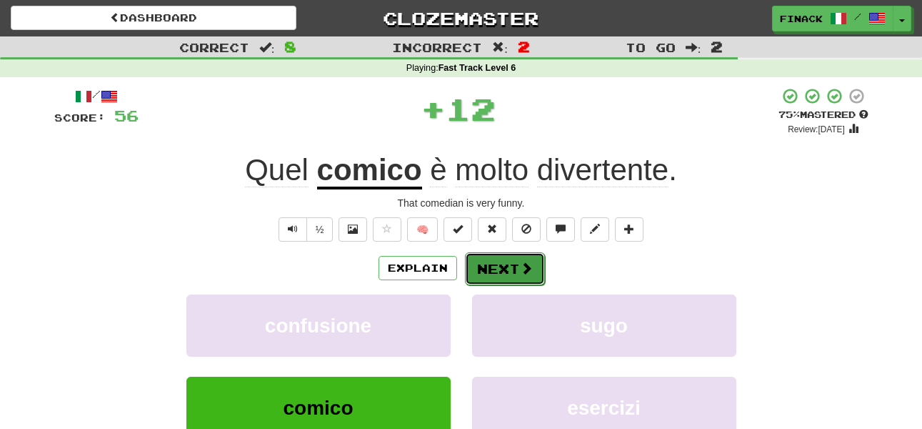
click at [502, 256] on button "Next" at bounding box center [505, 268] width 80 height 33
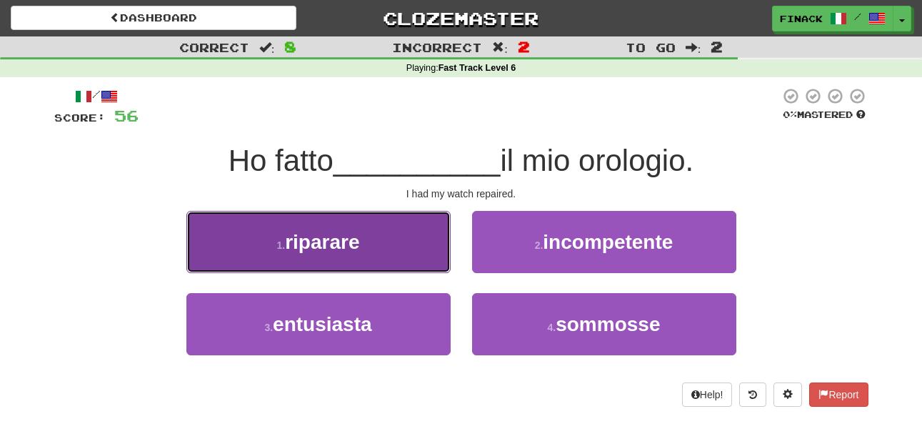
click at [414, 254] on button "1 . riparare" at bounding box center [318, 242] width 264 height 62
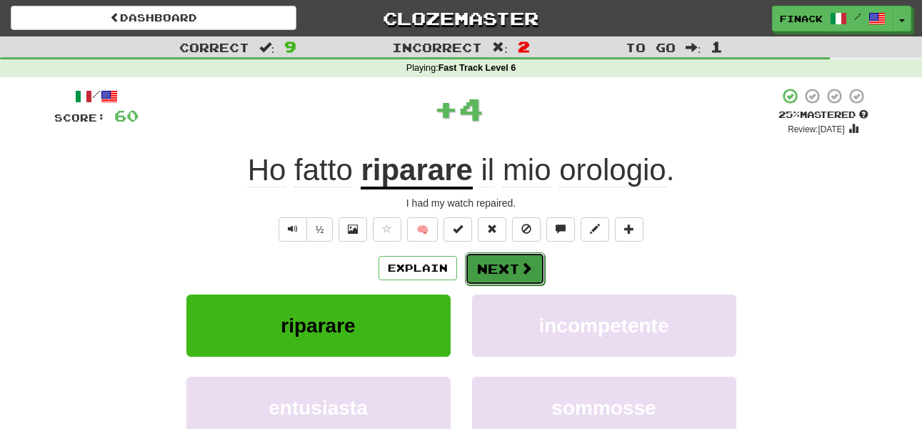
click at [529, 266] on span at bounding box center [526, 267] width 13 height 13
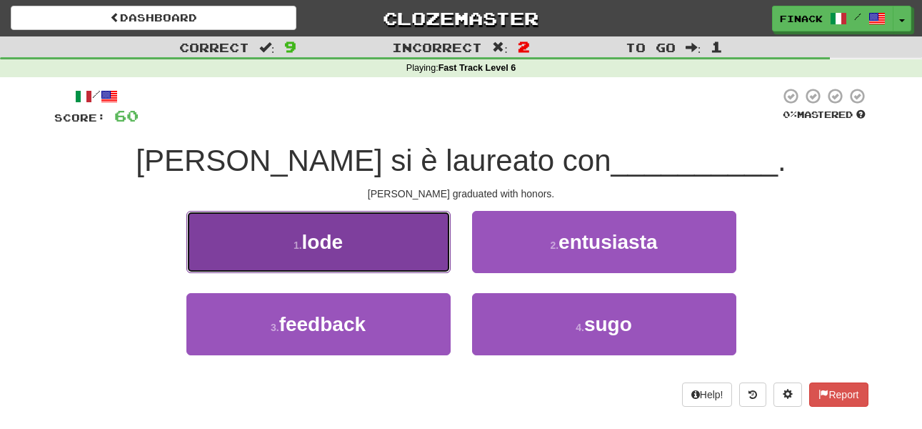
click at [393, 255] on button "1 . lode" at bounding box center [318, 242] width 264 height 62
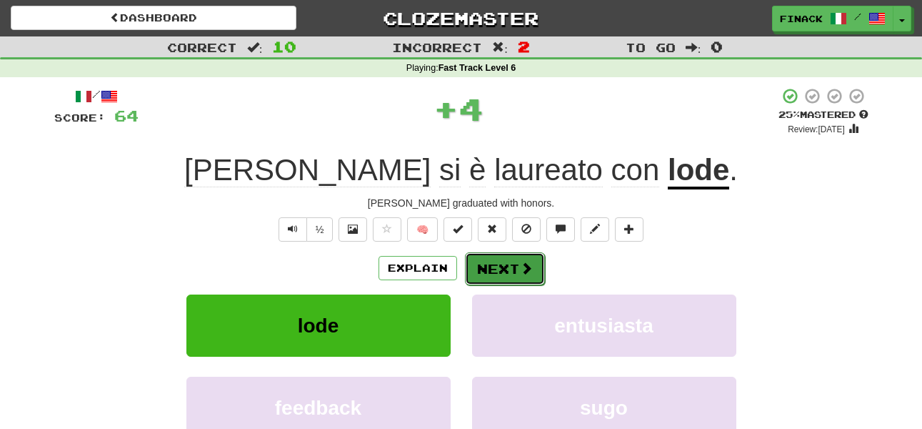
click at [497, 273] on button "Next" at bounding box center [505, 268] width 80 height 33
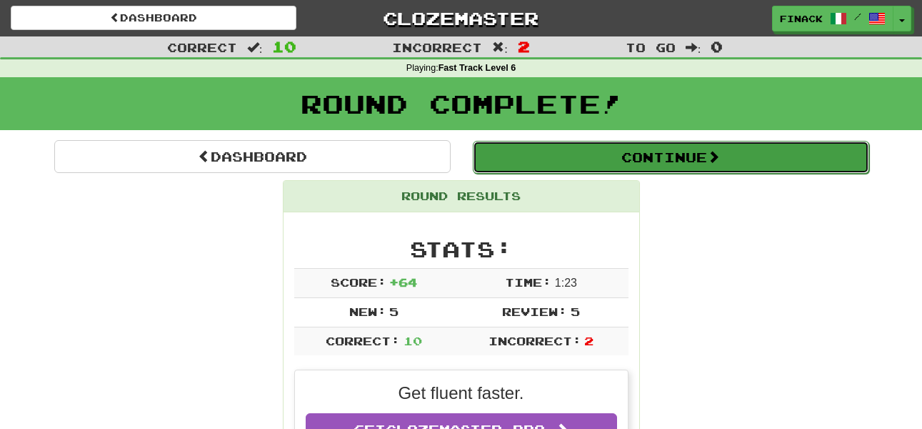
click at [634, 163] on button "Continue" at bounding box center [671, 157] width 396 height 33
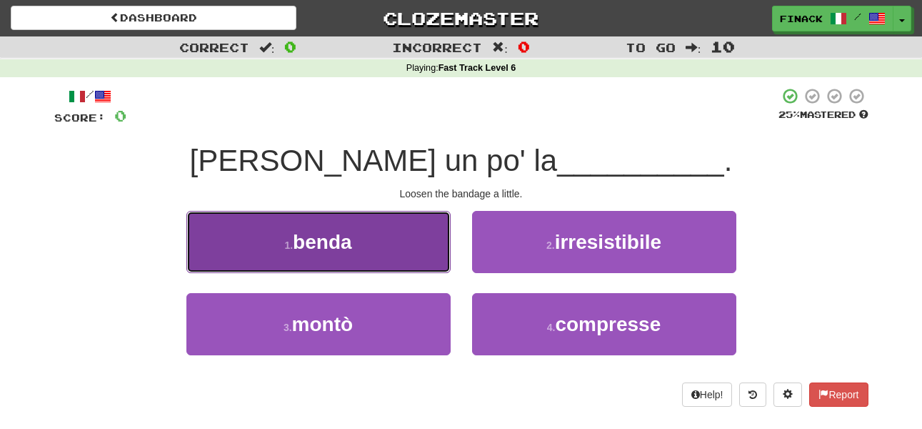
click at [406, 249] on button "1 . benda" at bounding box center [318, 242] width 264 height 62
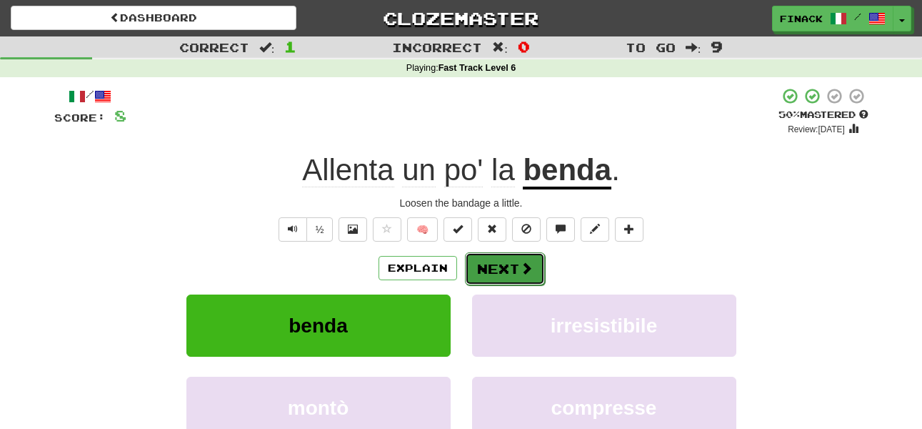
click at [486, 262] on button "Next" at bounding box center [505, 268] width 80 height 33
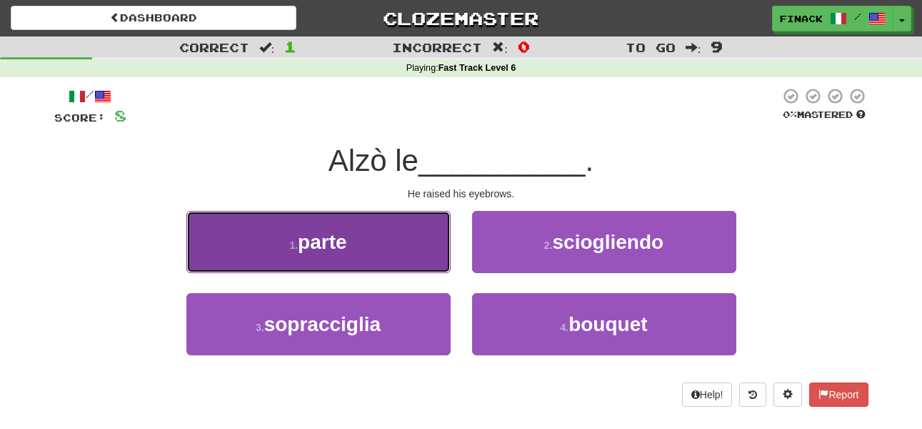
click at [414, 261] on button "1 . parte" at bounding box center [318, 242] width 264 height 62
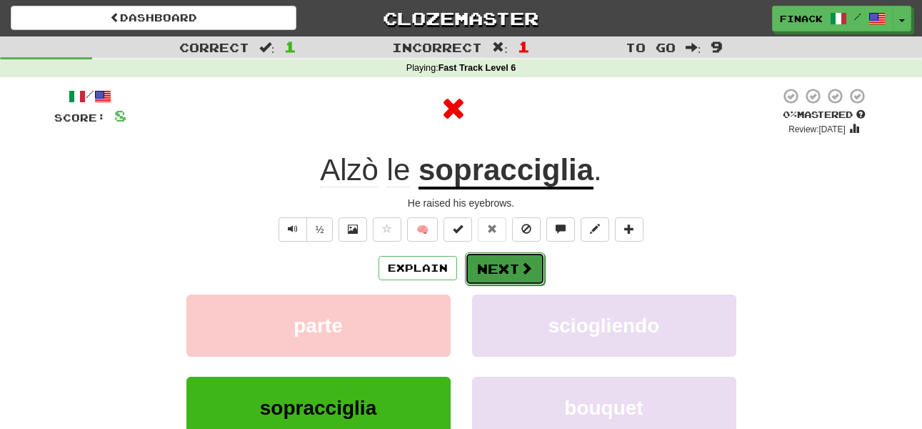
click at [501, 272] on button "Next" at bounding box center [505, 268] width 80 height 33
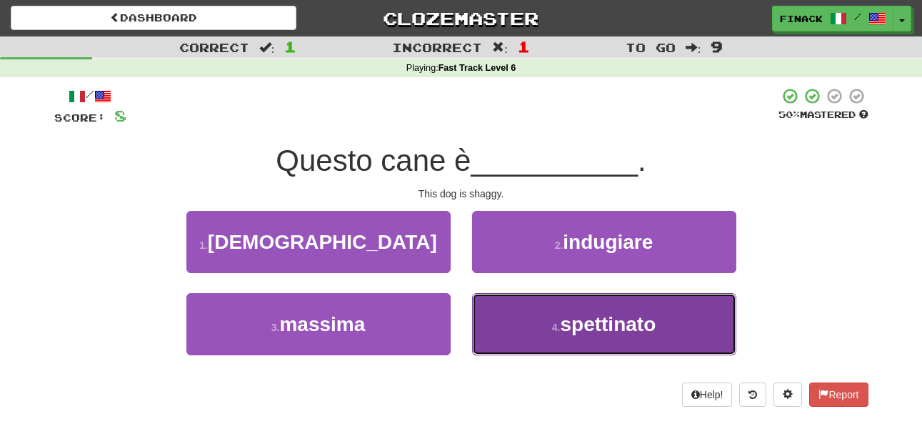
click at [509, 313] on button "4 . spettinato" at bounding box center [604, 324] width 264 height 62
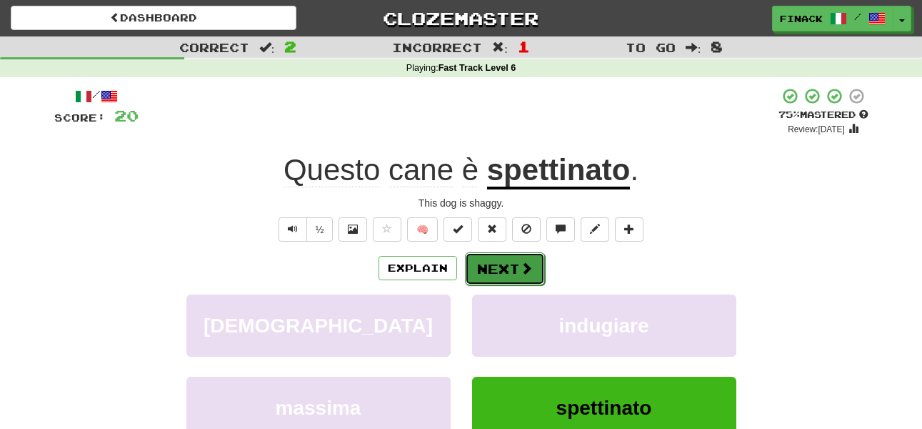
click at [517, 273] on button "Next" at bounding box center [505, 268] width 80 height 33
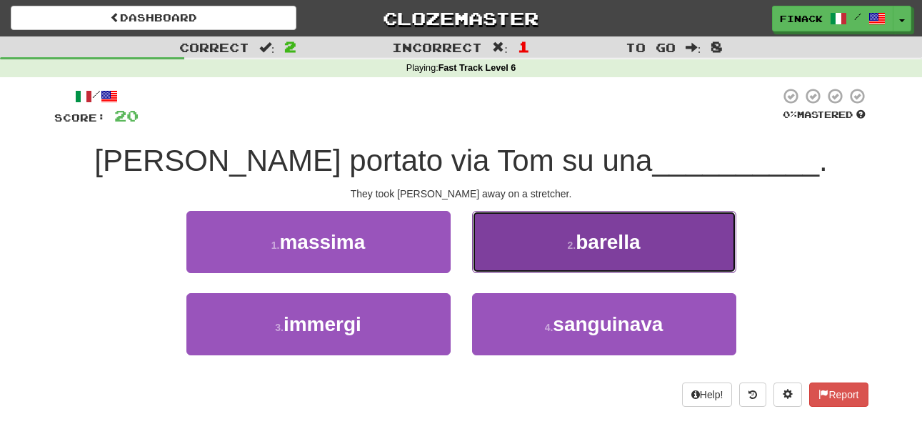
click at [516, 244] on button "2 . barella" at bounding box center [604, 242] width 264 height 62
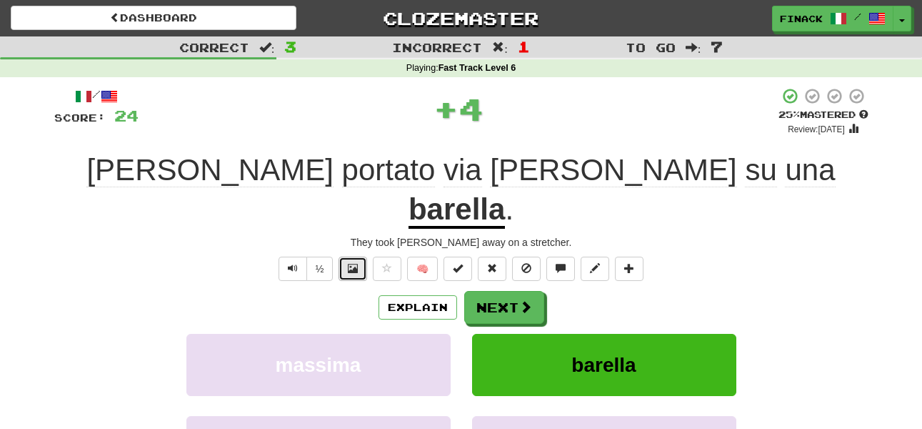
click at [354, 263] on span at bounding box center [353, 268] width 10 height 10
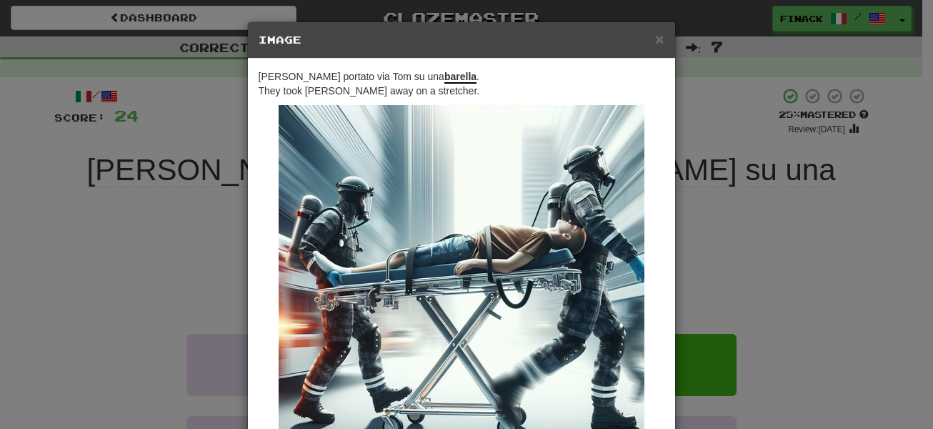
click at [711, 233] on div "× Image Hanno portato via Tom su una barella . They took Tom away on a stretche…" at bounding box center [466, 214] width 933 height 429
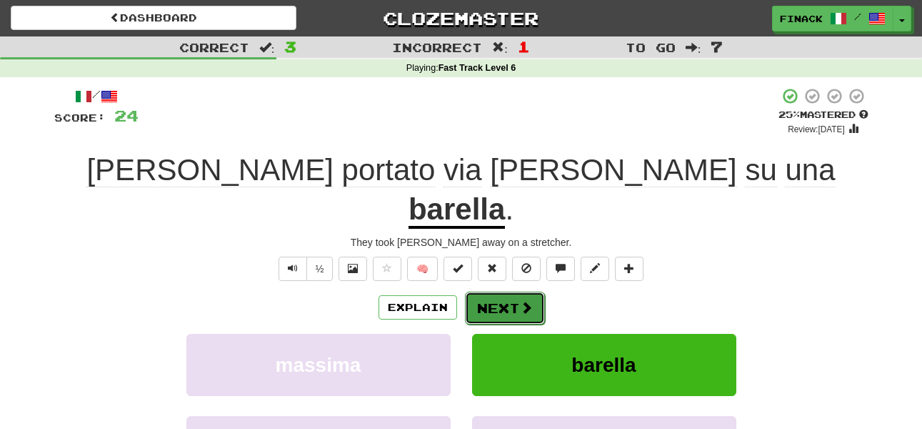
click at [516, 291] on button "Next" at bounding box center [505, 307] width 80 height 33
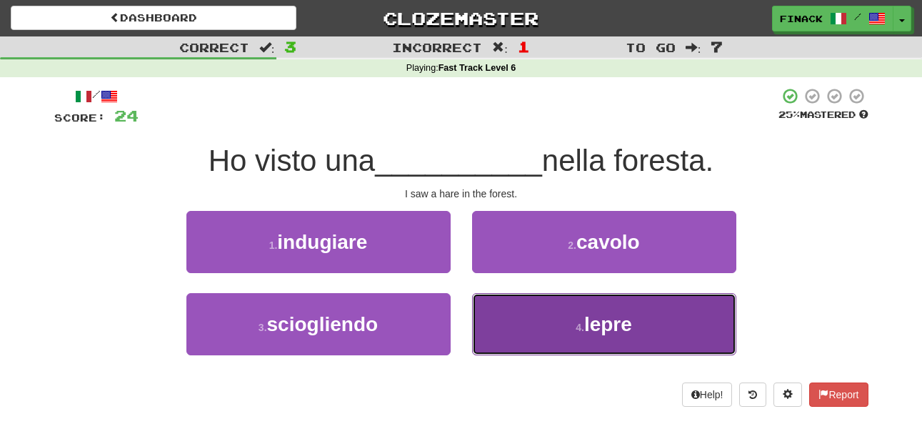
click at [539, 327] on button "4 . lepre" at bounding box center [604, 324] width 264 height 62
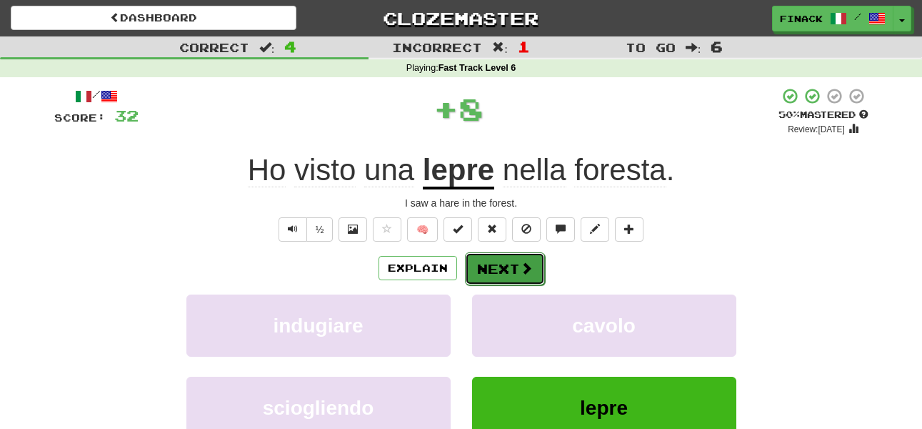
click at [515, 274] on button "Next" at bounding box center [505, 268] width 80 height 33
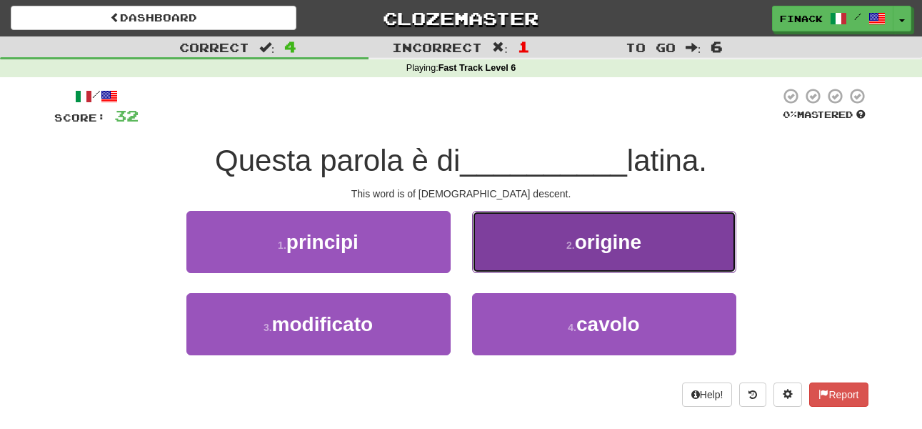
click at [529, 249] on button "2 . origine" at bounding box center [604, 242] width 264 height 62
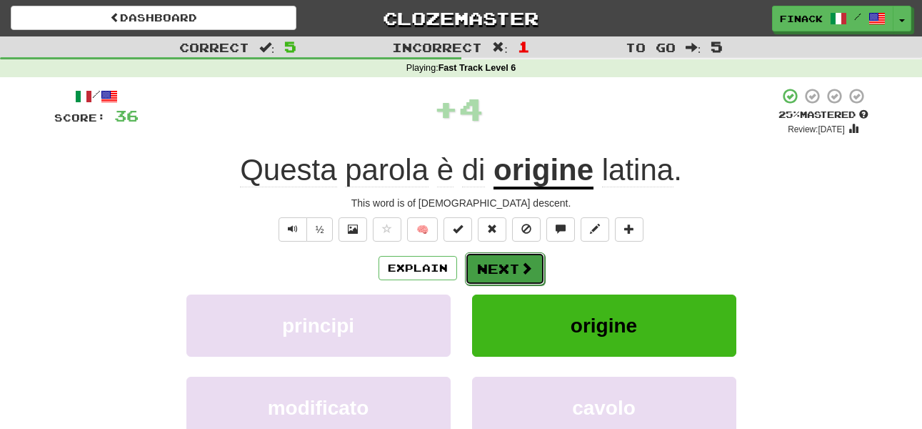
click at [516, 270] on button "Next" at bounding box center [505, 268] width 80 height 33
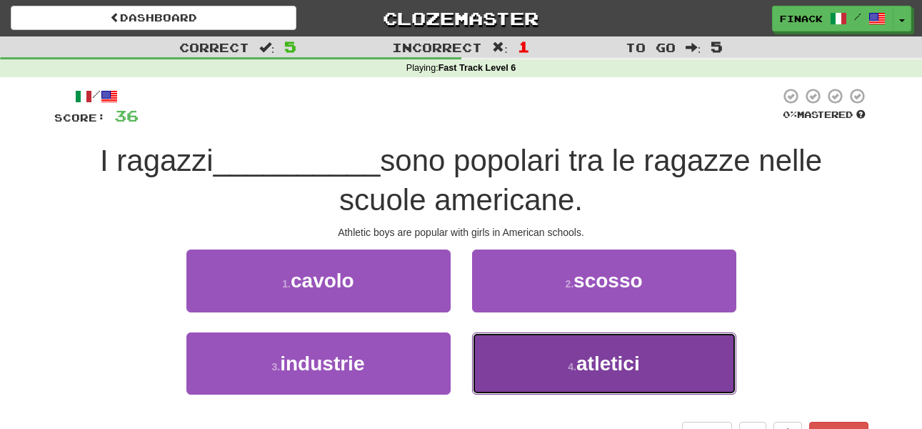
click at [549, 364] on button "4 . atletici" at bounding box center [604, 363] width 264 height 62
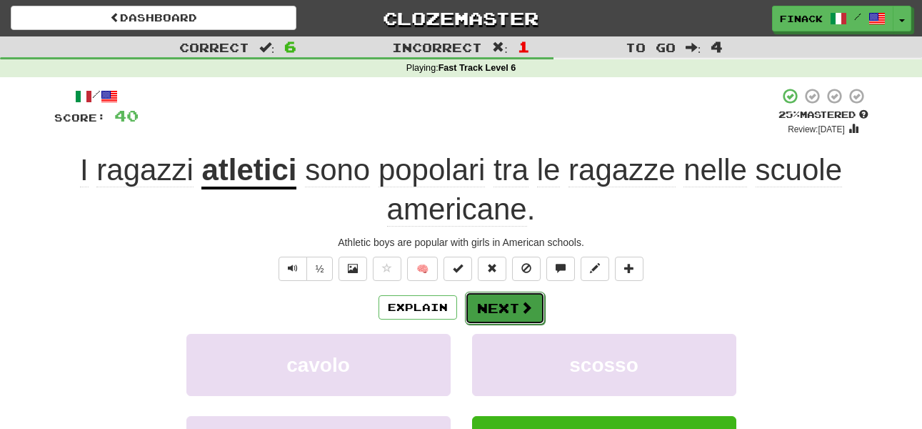
click at [501, 302] on button "Next" at bounding box center [505, 307] width 80 height 33
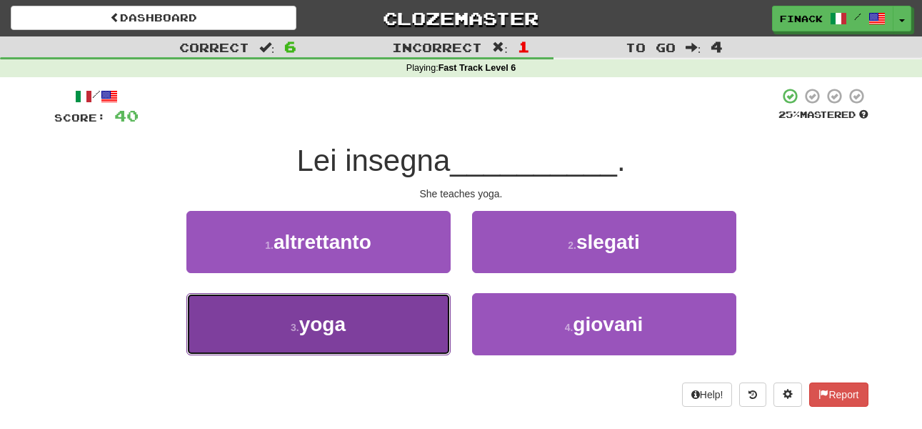
click at [334, 326] on span "yoga" at bounding box center [322, 324] width 46 height 22
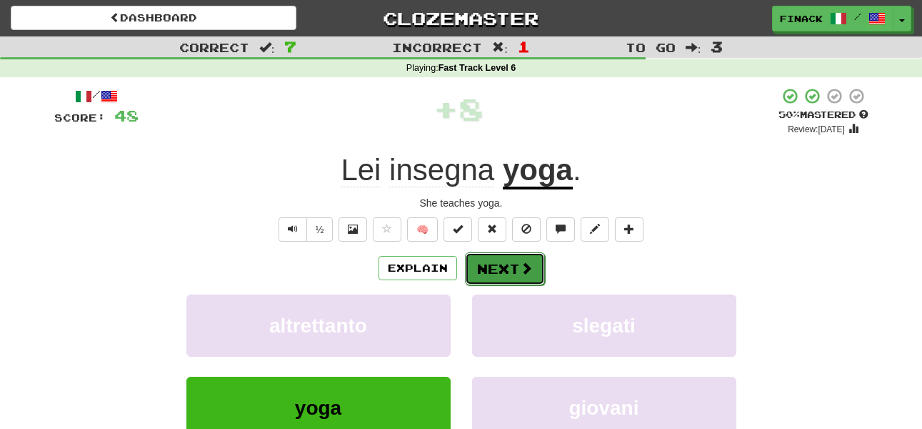
click at [471, 270] on button "Next" at bounding box center [505, 268] width 80 height 33
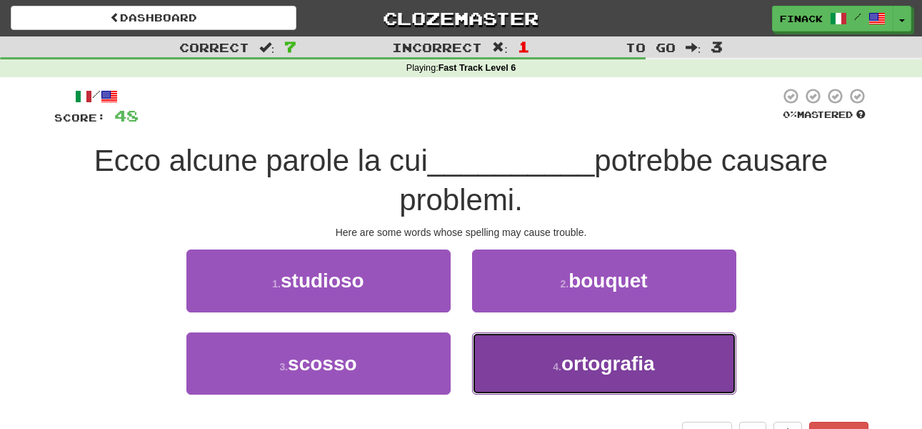
click at [527, 368] on button "4 . ortografia" at bounding box center [604, 363] width 264 height 62
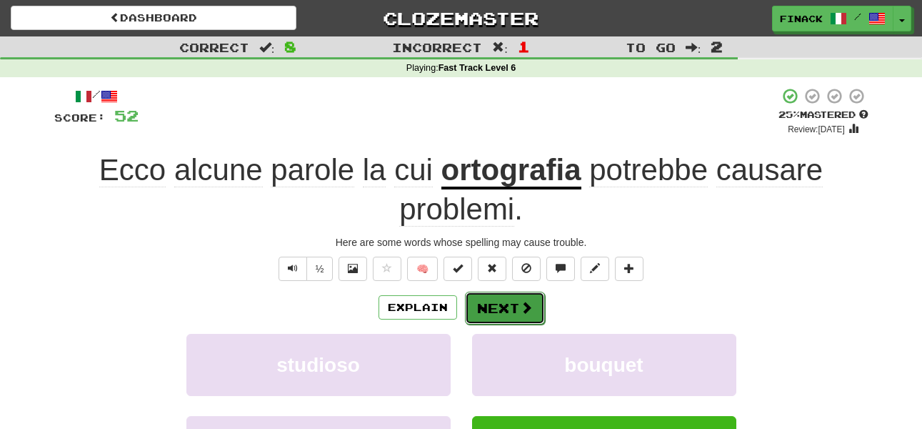
click at [511, 296] on button "Next" at bounding box center [505, 307] width 80 height 33
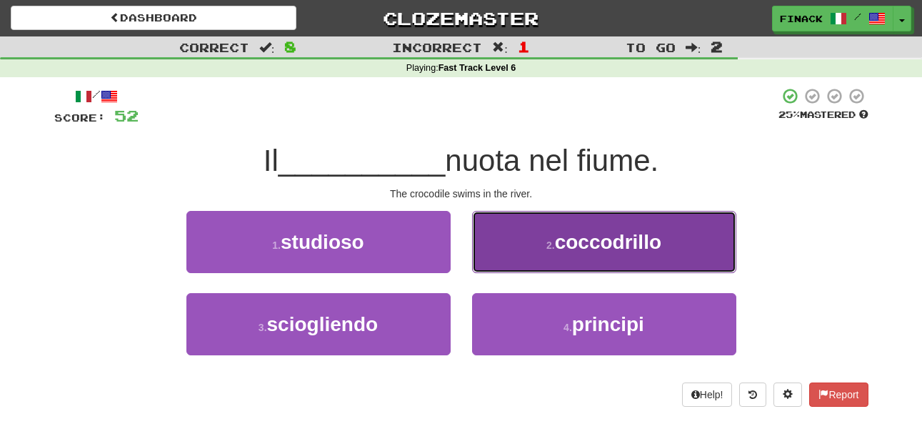
click at [541, 243] on button "2 . coccodrillo" at bounding box center [604, 242] width 264 height 62
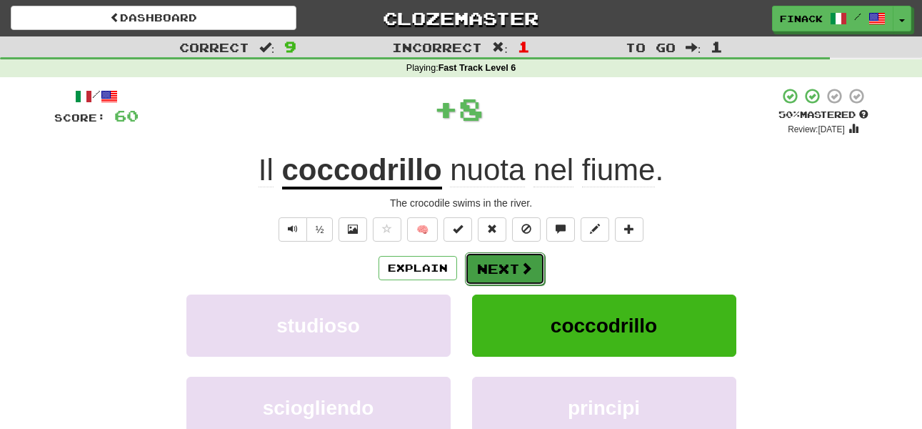
click at [516, 265] on button "Next" at bounding box center [505, 268] width 80 height 33
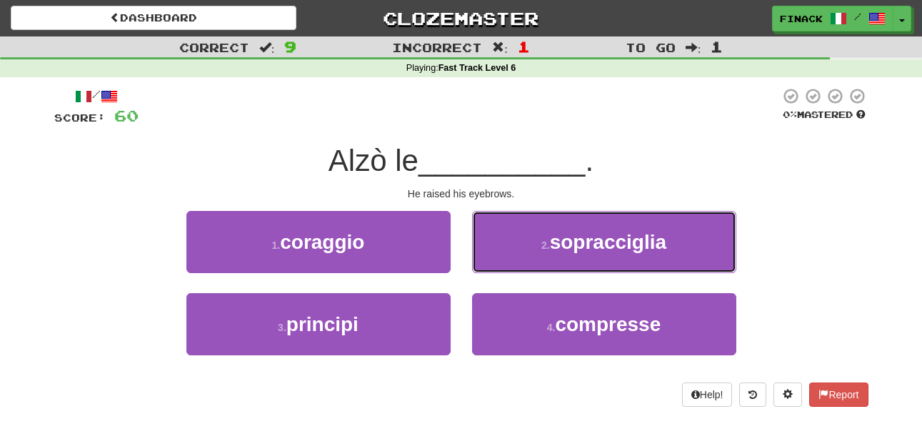
click at [516, 265] on button "2 . sopracciglia" at bounding box center [604, 242] width 264 height 62
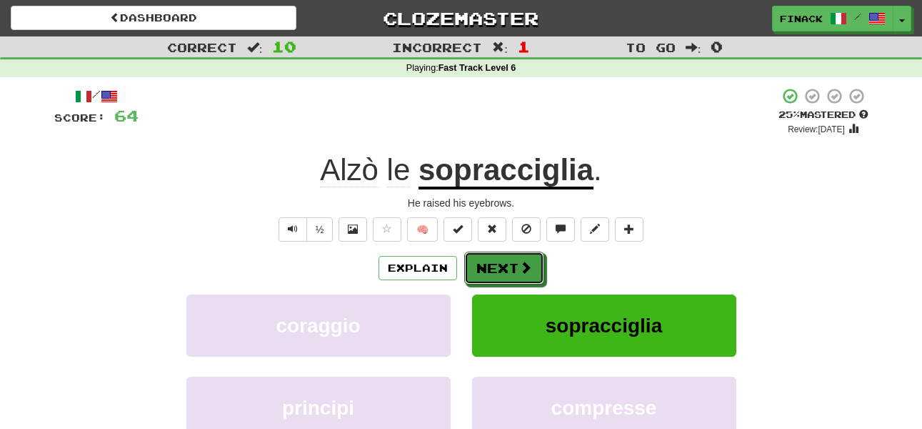
click at [516, 265] on button "Next" at bounding box center [504, 267] width 80 height 33
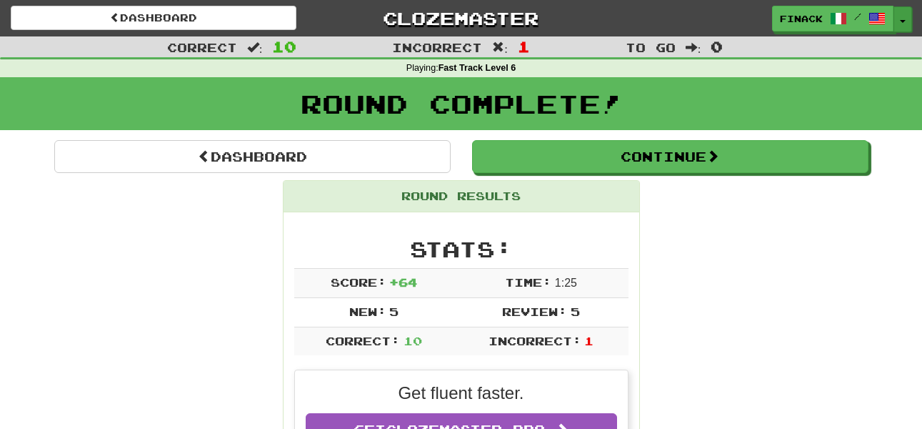
click at [907, 13] on button "Toggle Dropdown" at bounding box center [903, 19] width 19 height 26
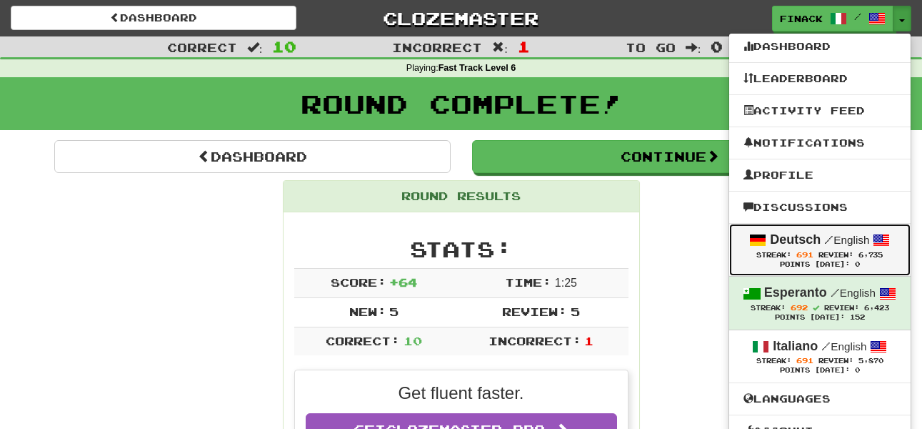
click at [797, 236] on strong "Deutsch" at bounding box center [795, 239] width 51 height 14
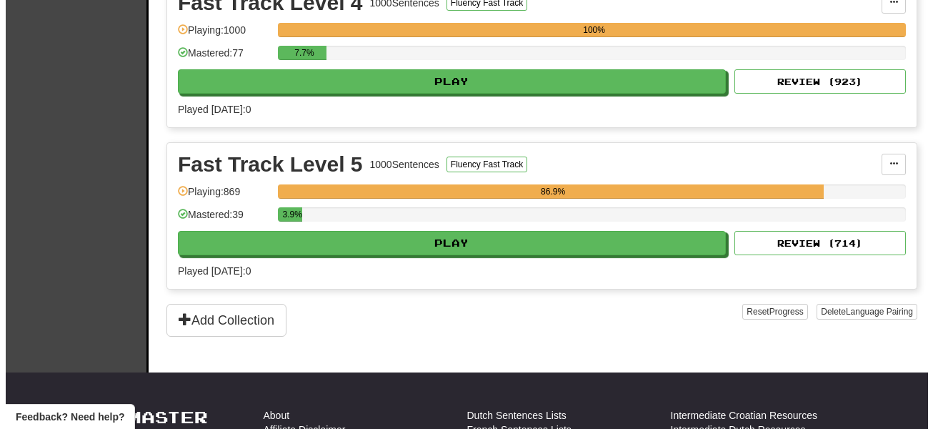
scroll to position [849, 0]
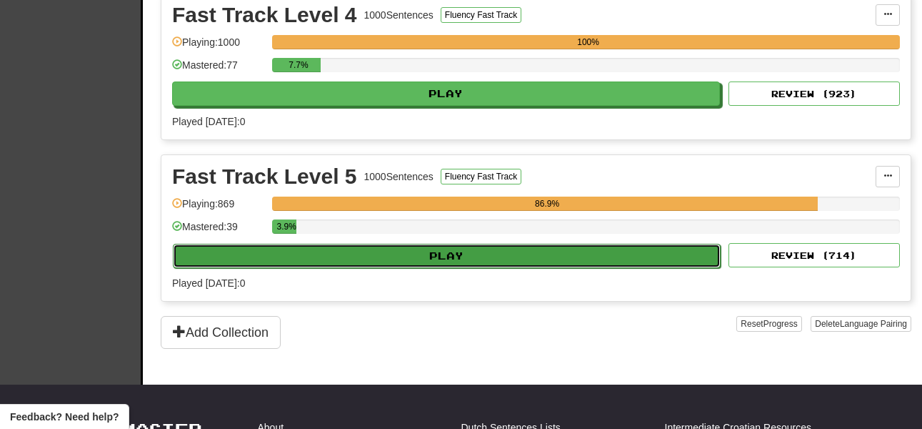
click at [553, 256] on button "Play" at bounding box center [447, 256] width 548 height 24
select select "**"
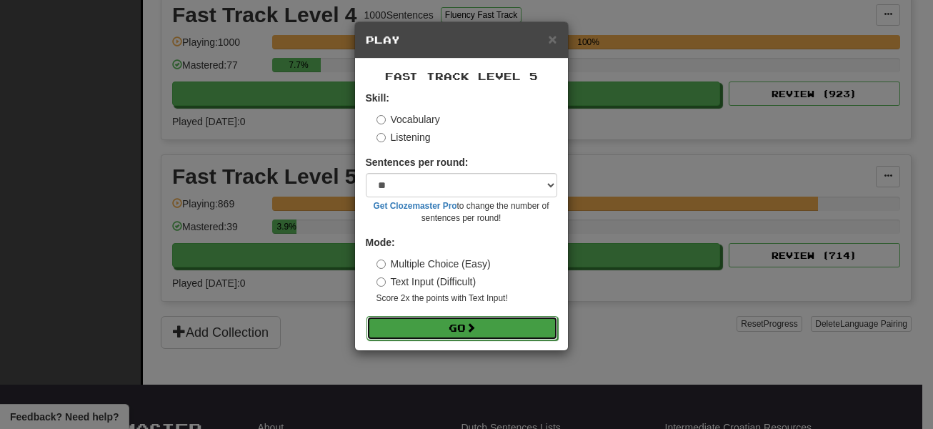
click at [467, 323] on button "Go" at bounding box center [461, 328] width 191 height 24
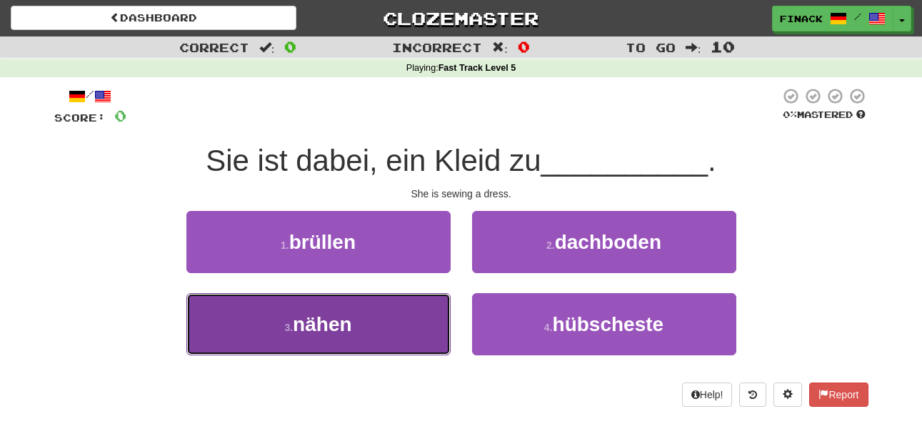
click at [388, 319] on button "3 . nähen" at bounding box center [318, 324] width 264 height 62
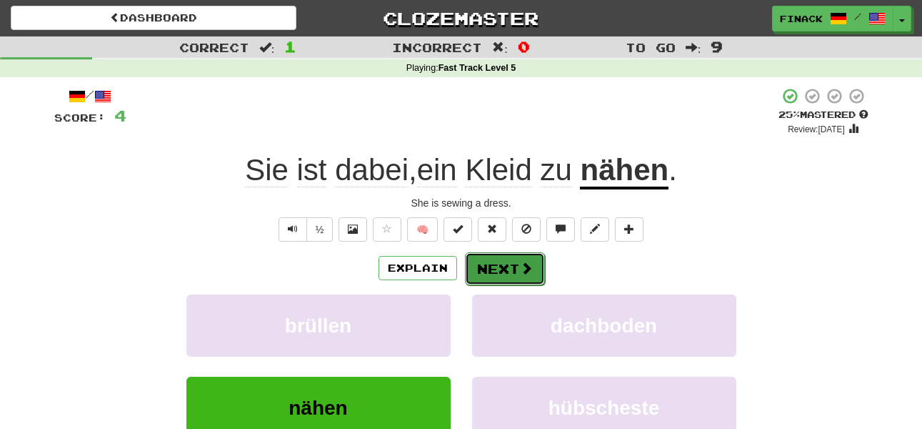
click at [503, 264] on button "Next" at bounding box center [505, 268] width 80 height 33
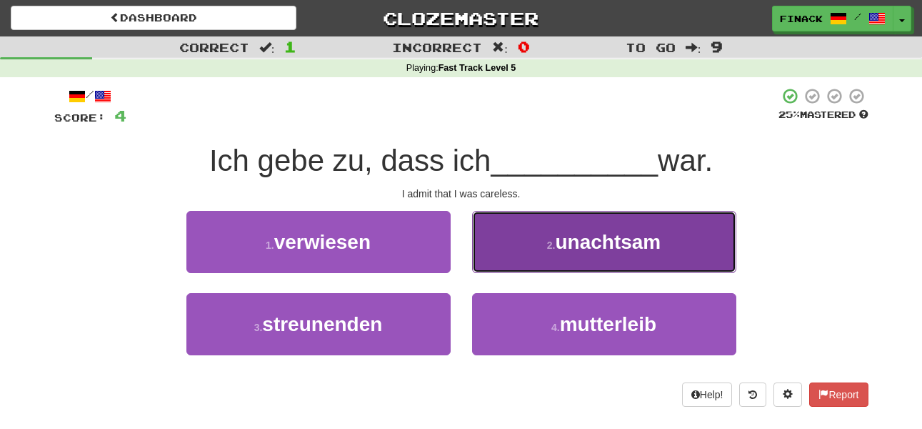
click at [495, 256] on button "2 . unachtsam" at bounding box center [604, 242] width 264 height 62
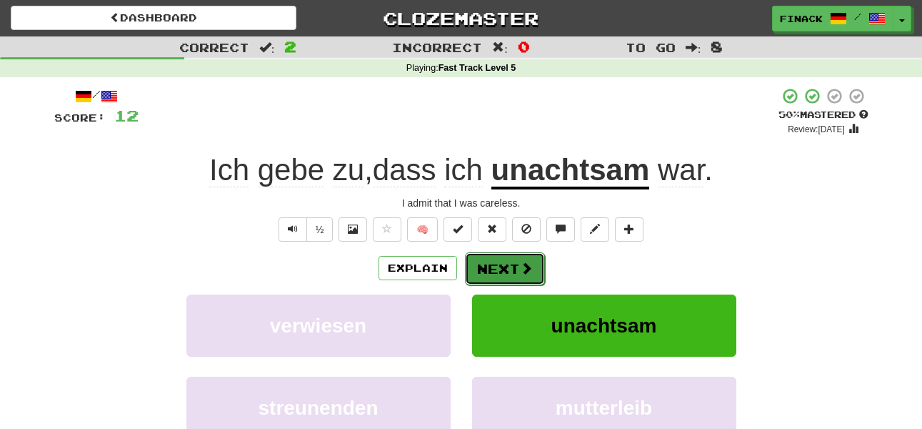
click at [494, 264] on button "Next" at bounding box center [505, 268] width 80 height 33
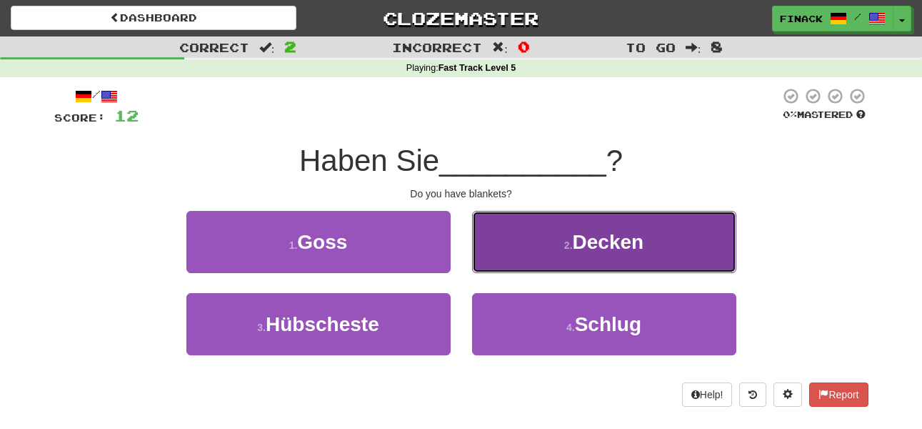
click at [493, 254] on button "2 . Decken" at bounding box center [604, 242] width 264 height 62
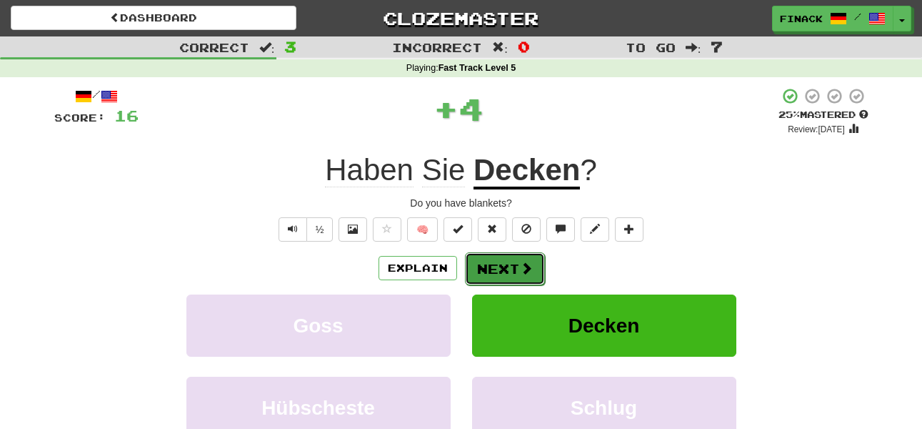
click at [496, 260] on button "Next" at bounding box center [505, 268] width 80 height 33
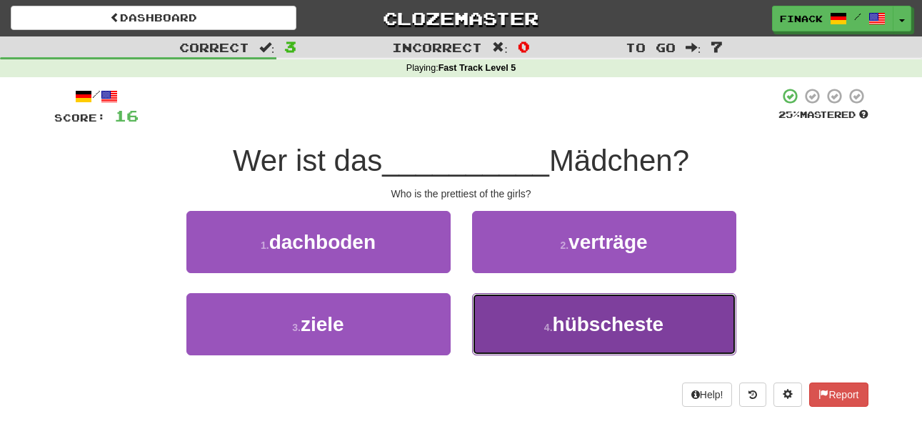
click at [520, 331] on button "4 . hübscheste" at bounding box center [604, 324] width 264 height 62
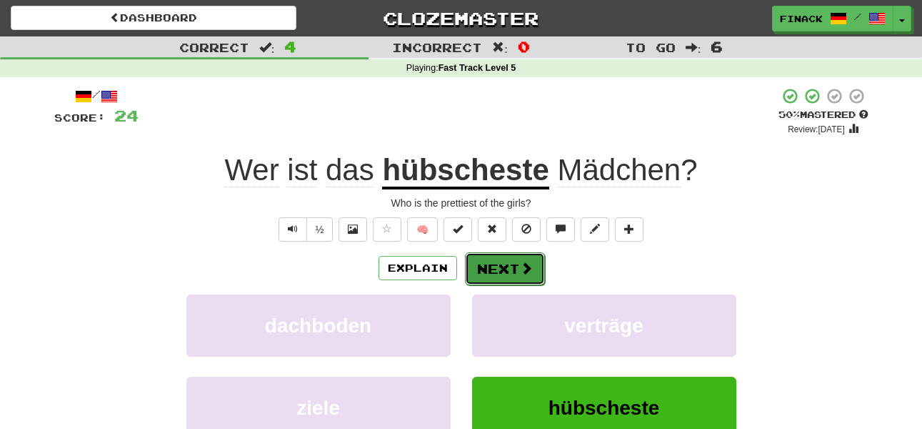
click at [486, 273] on button "Next" at bounding box center [505, 268] width 80 height 33
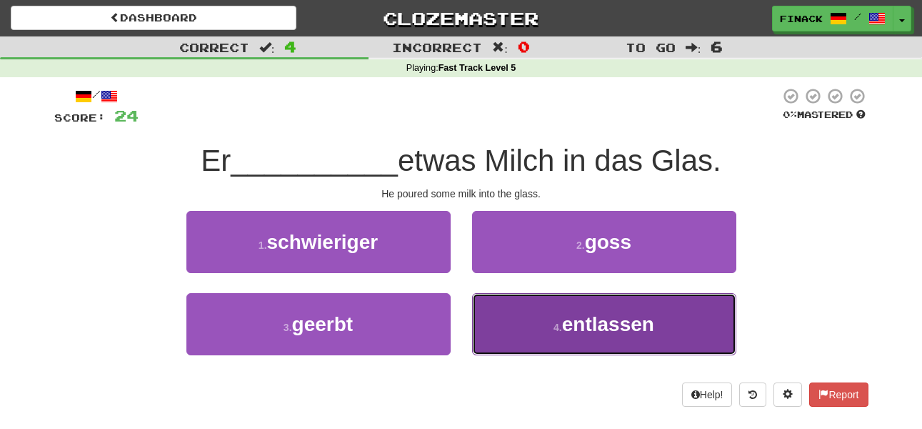
click at [547, 321] on button "4 . entlassen" at bounding box center [604, 324] width 264 height 62
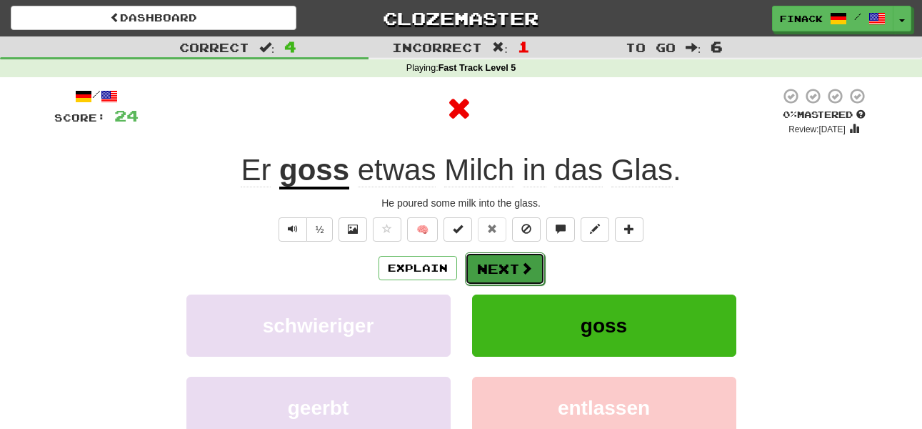
click at [507, 271] on button "Next" at bounding box center [505, 268] width 80 height 33
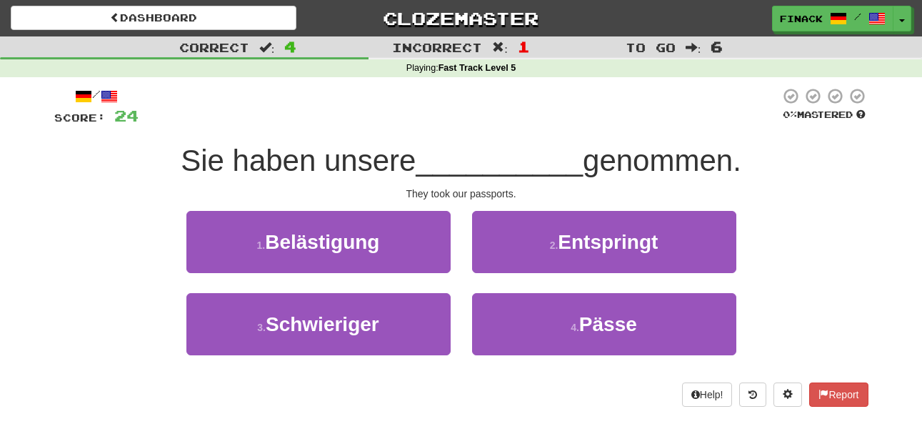
click at [542, 359] on div "4 . Pässe" at bounding box center [604, 334] width 286 height 82
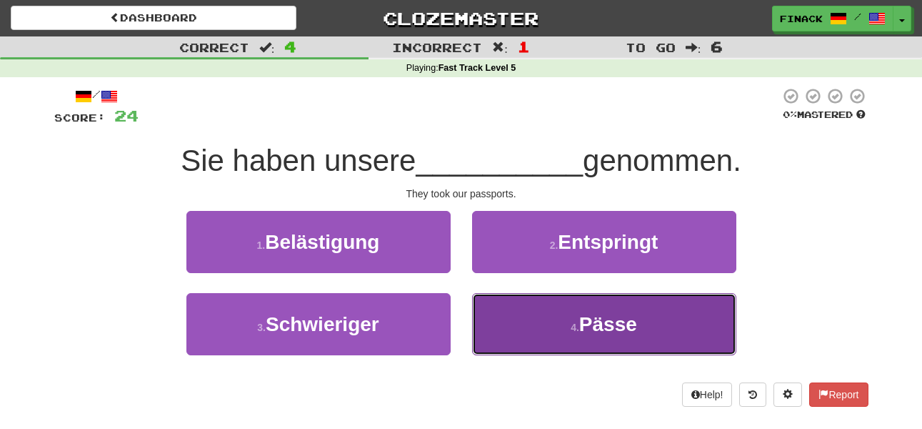
click at [526, 319] on button "4 . Pässe" at bounding box center [604, 324] width 264 height 62
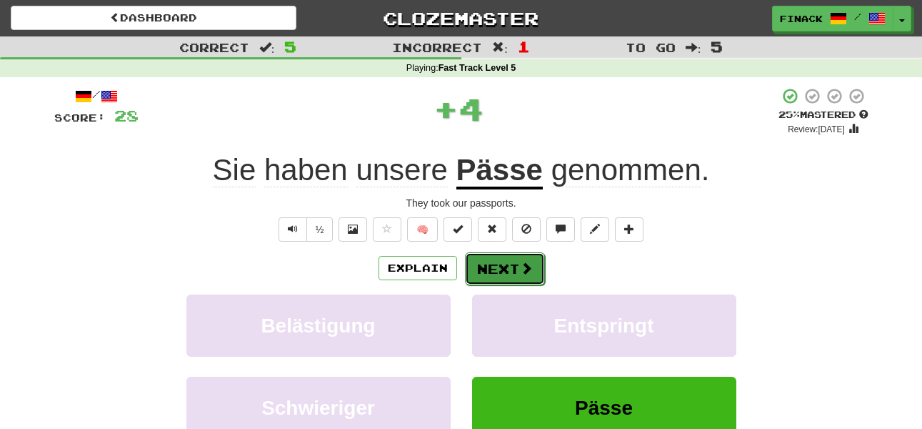
click at [516, 263] on button "Next" at bounding box center [505, 268] width 80 height 33
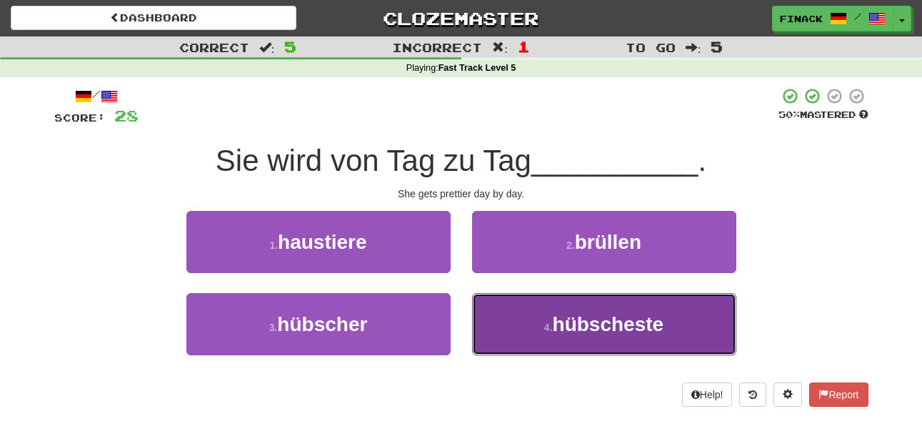
click at [514, 323] on button "4 . hübscheste" at bounding box center [604, 324] width 264 height 62
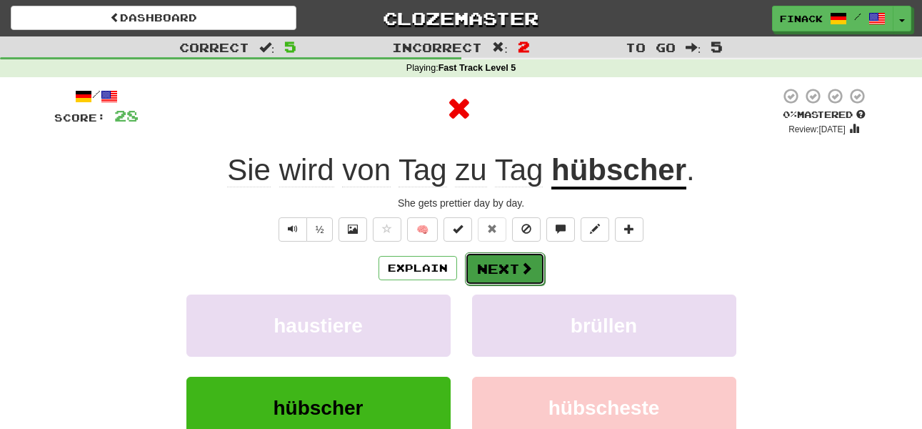
click at [495, 269] on button "Next" at bounding box center [505, 268] width 80 height 33
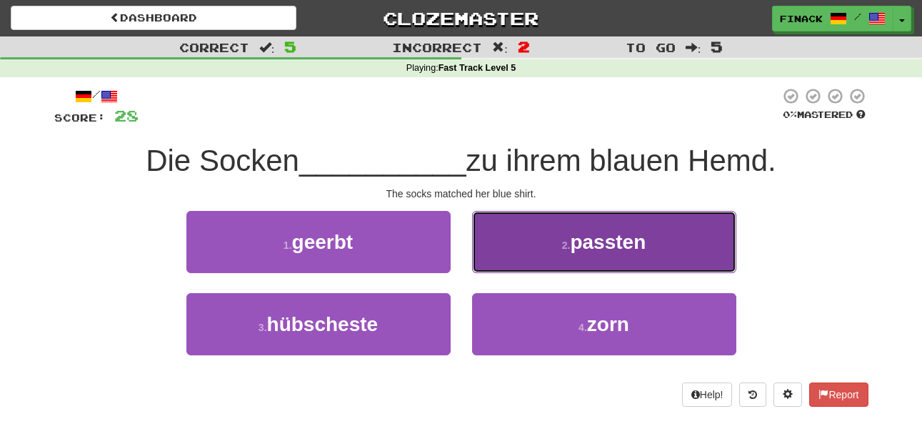
click at [516, 243] on button "2 . passten" at bounding box center [604, 242] width 264 height 62
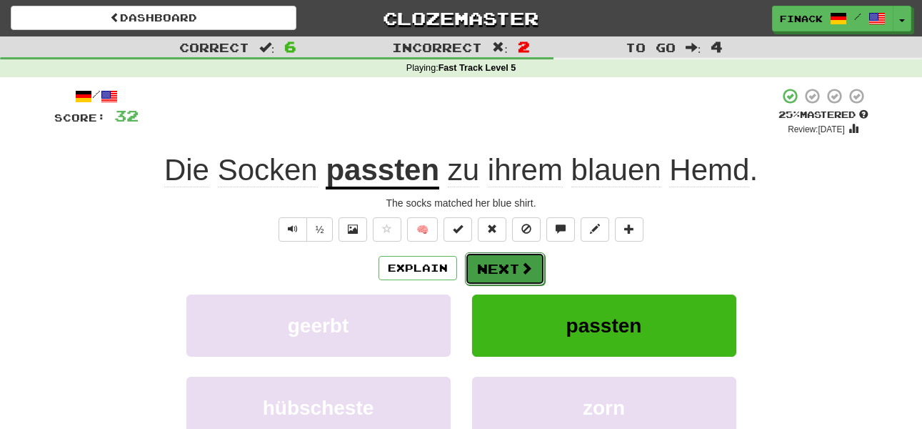
click at [501, 276] on button "Next" at bounding box center [505, 268] width 80 height 33
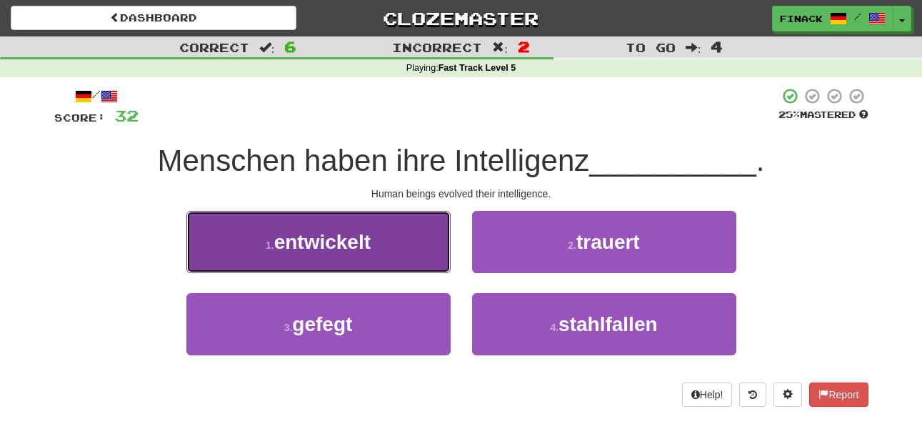
click at [404, 246] on button "1 . entwickelt" at bounding box center [318, 242] width 264 height 62
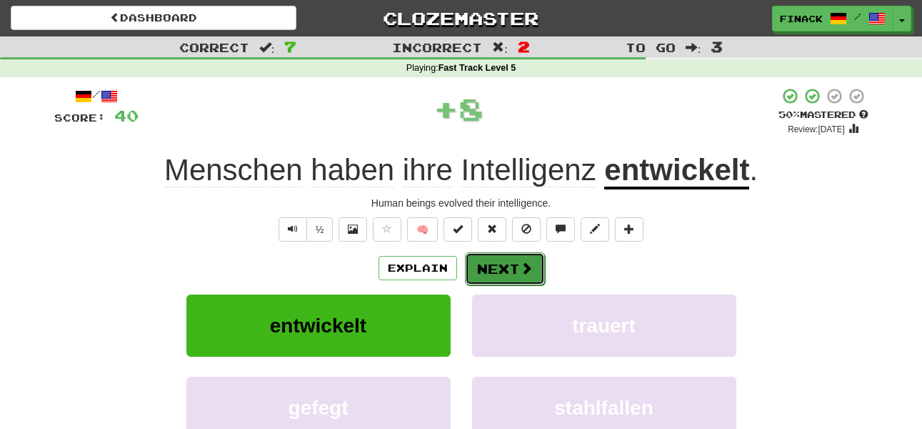
click at [506, 265] on button "Next" at bounding box center [505, 268] width 80 height 33
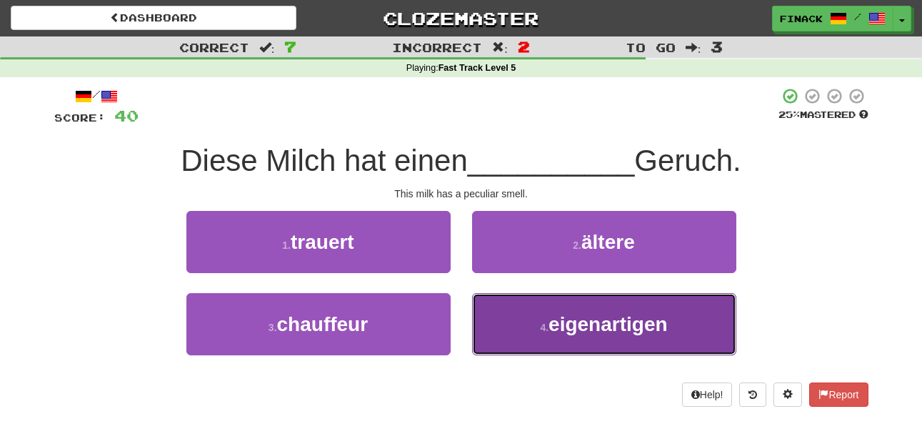
click at [511, 314] on button "4 . eigenartigen" at bounding box center [604, 324] width 264 height 62
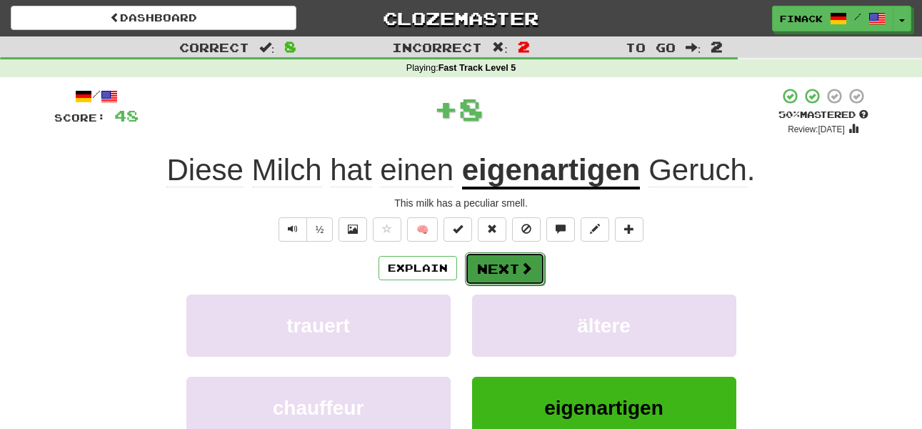
click at [503, 264] on button "Next" at bounding box center [505, 268] width 80 height 33
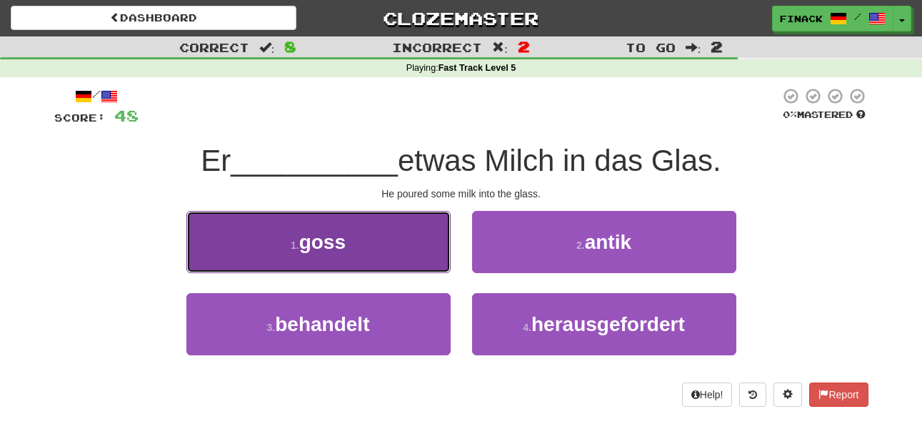
click at [415, 258] on button "1 . goss" at bounding box center [318, 242] width 264 height 62
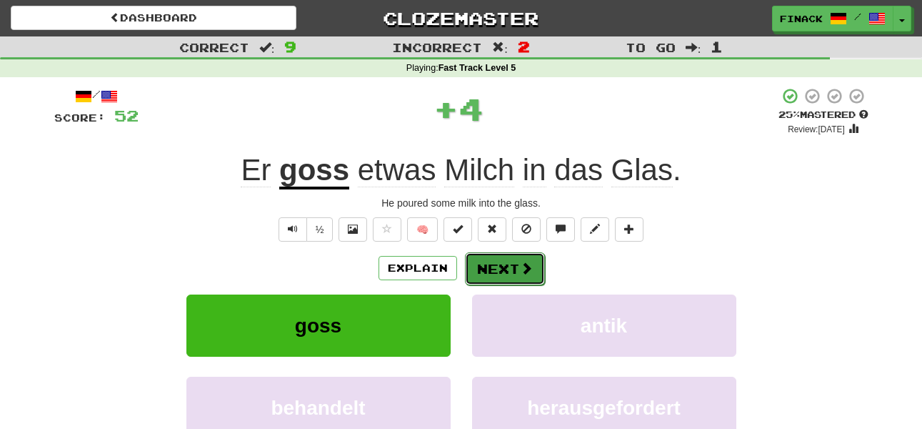
click at [510, 264] on button "Next" at bounding box center [505, 268] width 80 height 33
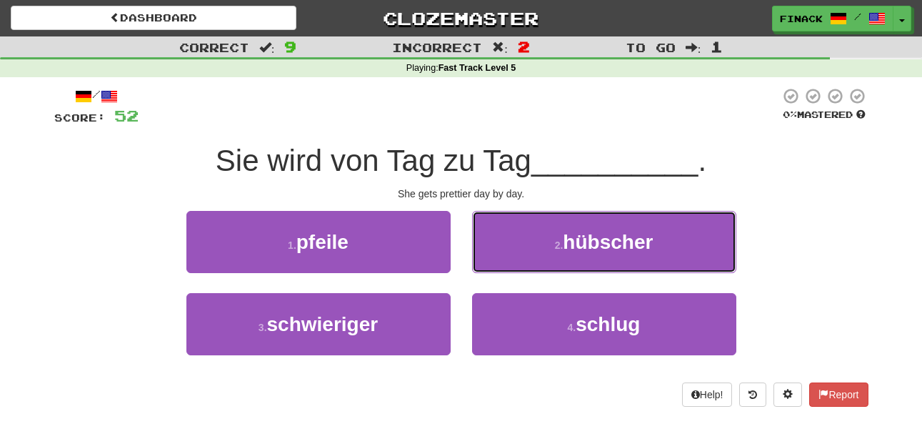
click at [510, 264] on button "2 . hübscher" at bounding box center [604, 242] width 264 height 62
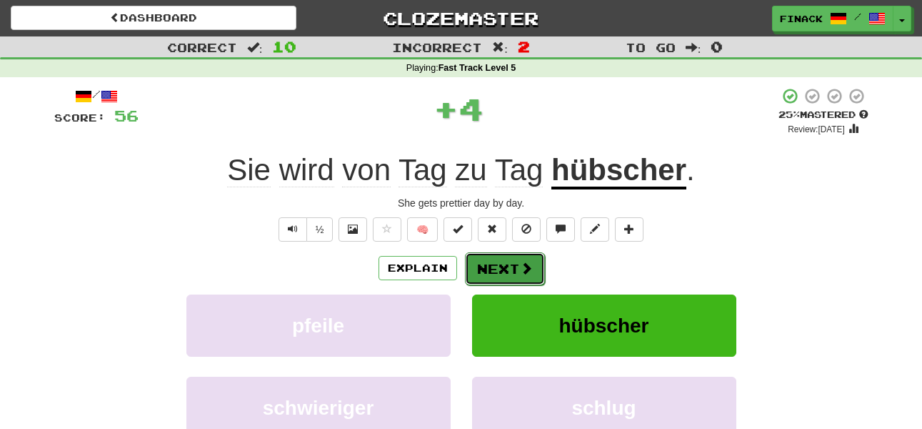
click at [502, 270] on button "Next" at bounding box center [505, 268] width 80 height 33
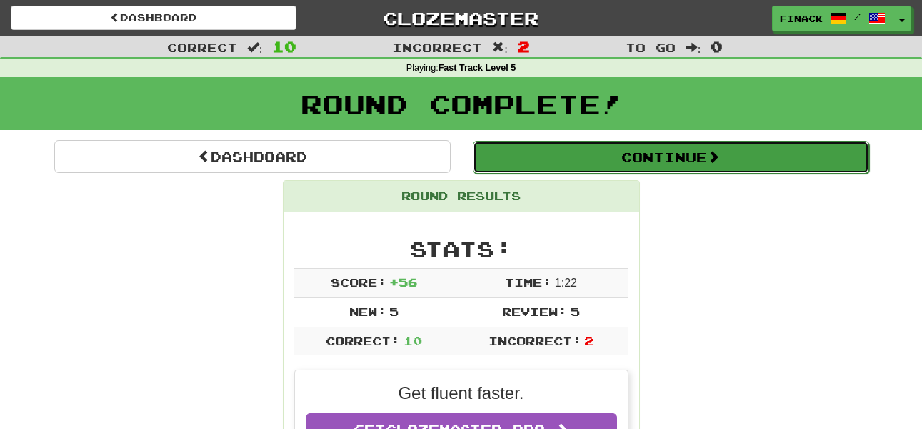
click at [557, 151] on button "Continue" at bounding box center [671, 157] width 396 height 33
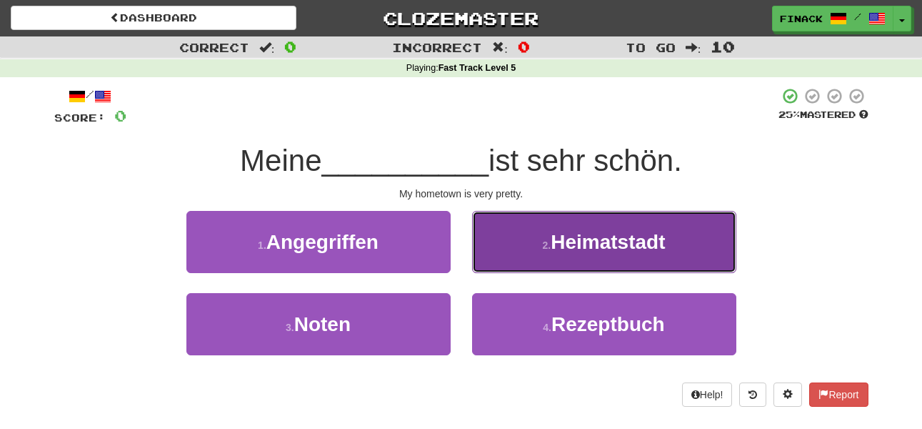
click at [543, 231] on button "2 . Heimatstadt" at bounding box center [604, 242] width 264 height 62
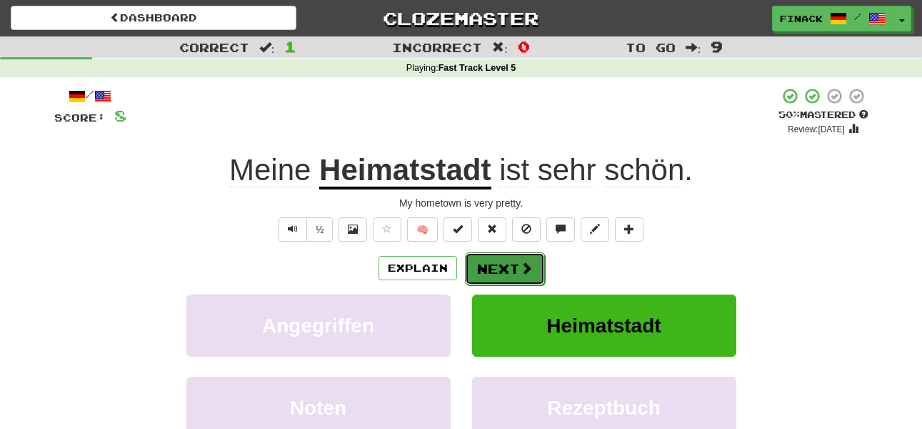
click at [526, 254] on button "Next" at bounding box center [505, 268] width 80 height 33
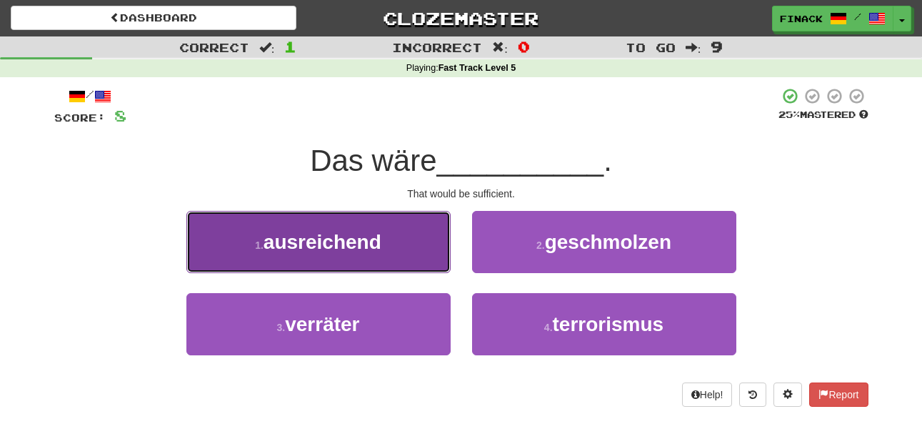
click at [428, 250] on button "1 . ausreichend" at bounding box center [318, 242] width 264 height 62
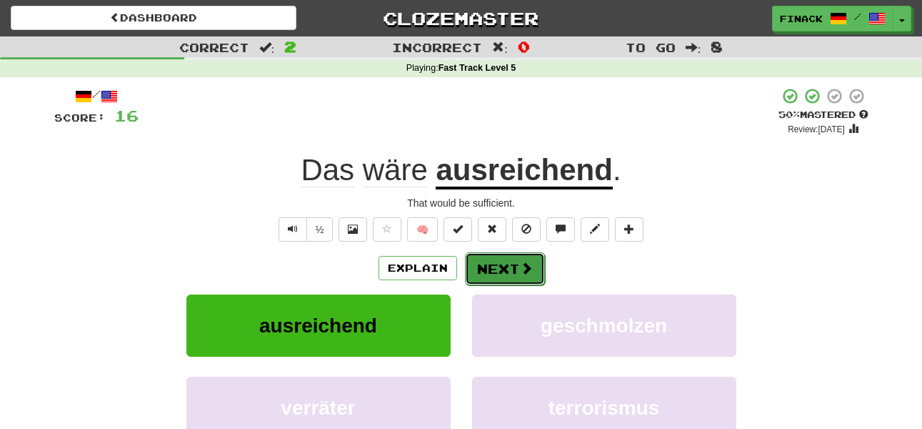
click at [480, 266] on button "Next" at bounding box center [505, 268] width 80 height 33
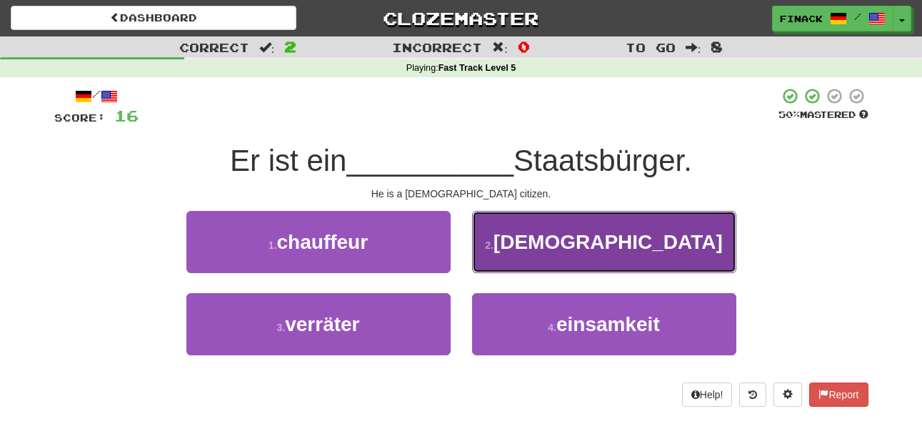
click at [535, 246] on button "2 . kanadischer" at bounding box center [604, 242] width 264 height 62
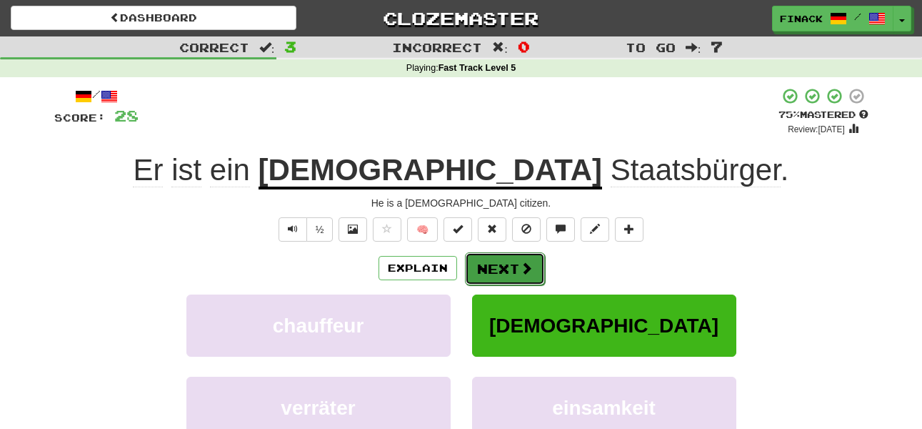
click at [491, 263] on button "Next" at bounding box center [505, 268] width 80 height 33
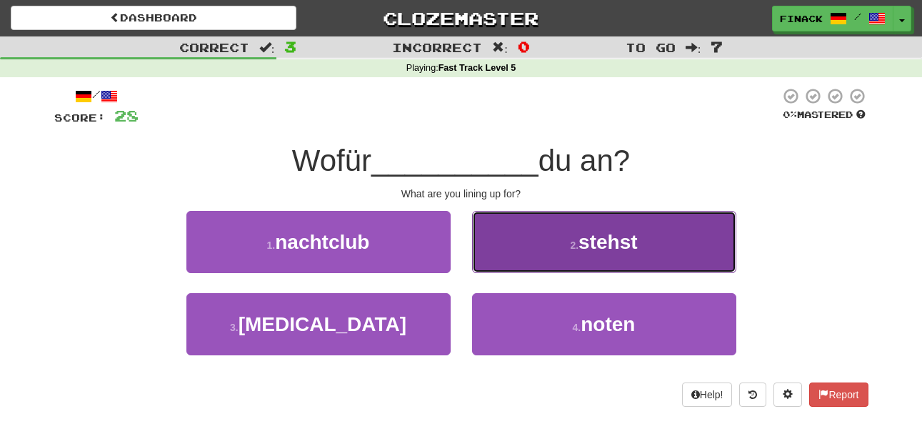
click at [521, 258] on button "2 . stehst" at bounding box center [604, 242] width 264 height 62
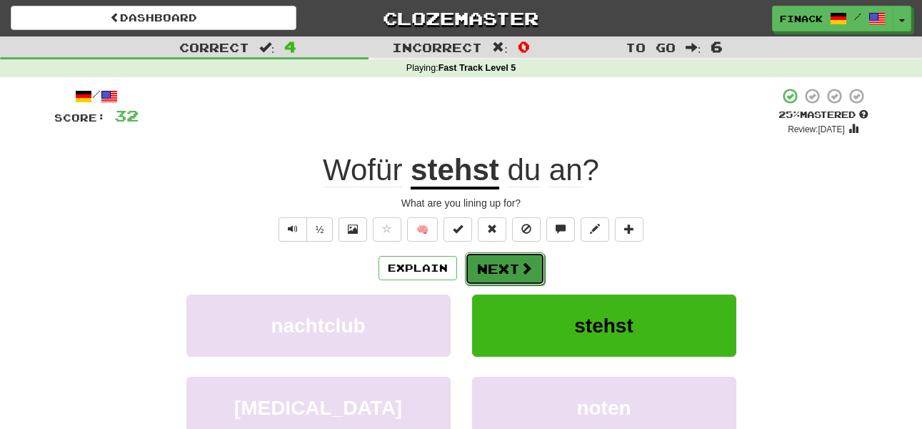
click at [501, 264] on button "Next" at bounding box center [505, 268] width 80 height 33
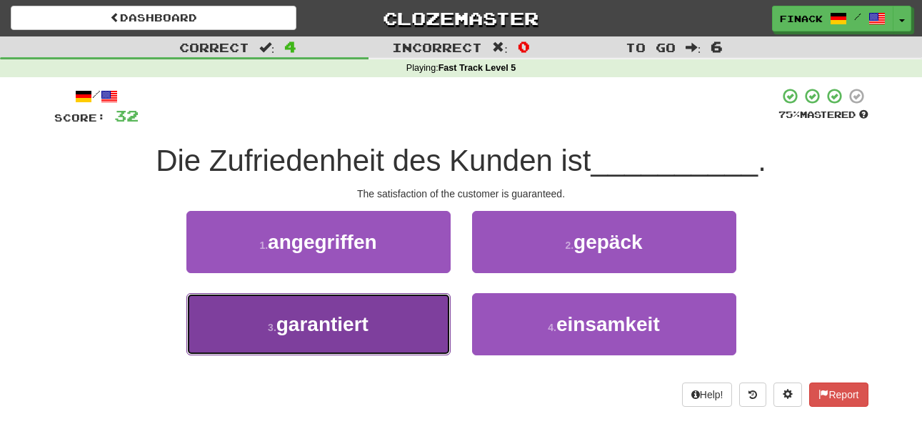
click at [361, 346] on button "3 . garantiert" at bounding box center [318, 324] width 264 height 62
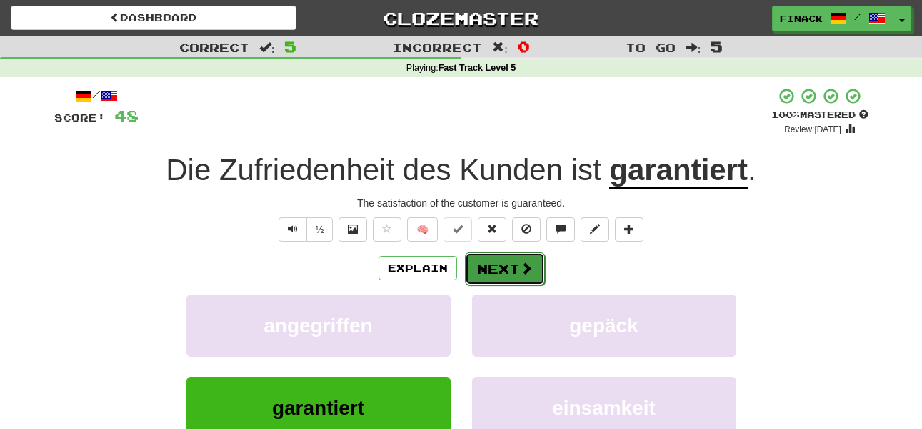
click at [505, 269] on button "Next" at bounding box center [505, 268] width 80 height 33
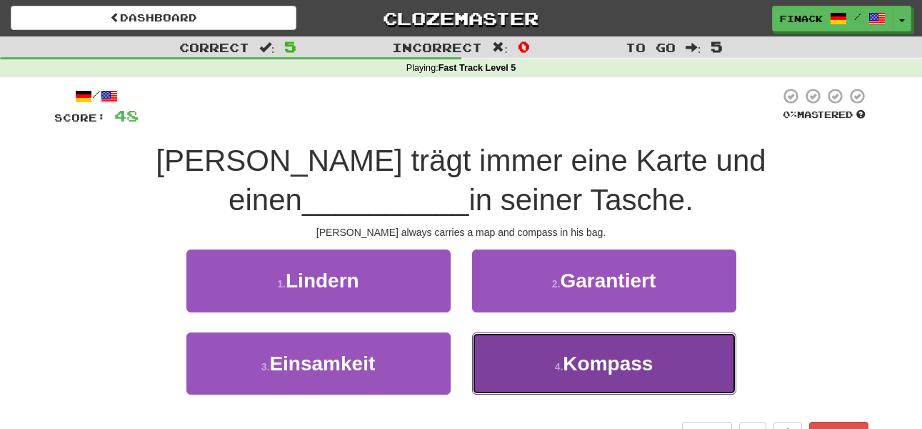
click at [527, 370] on button "4 . Kompass" at bounding box center [604, 363] width 264 height 62
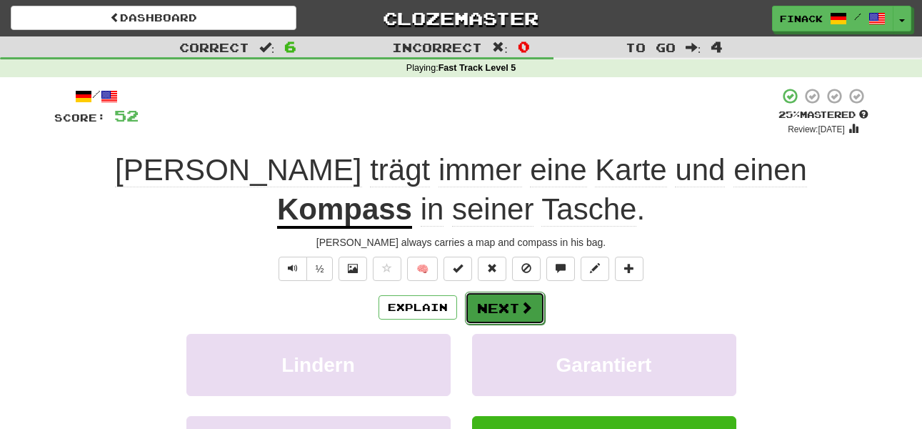
click at [499, 308] on button "Next" at bounding box center [505, 307] width 80 height 33
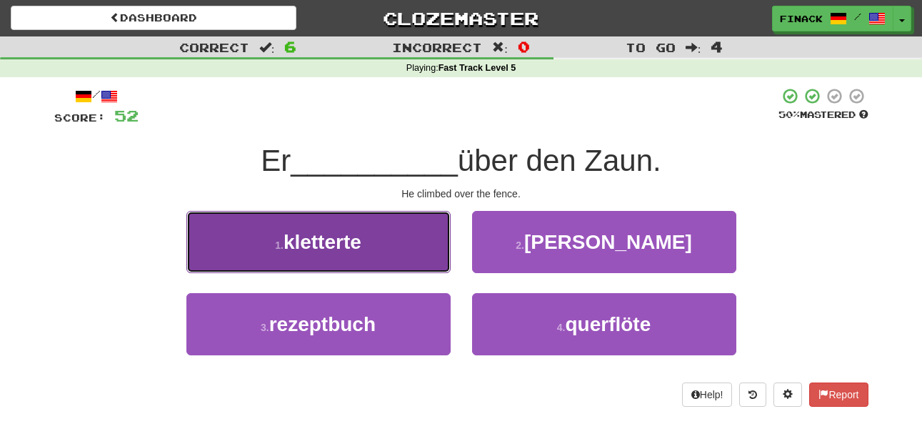
click at [409, 263] on button "1 . kletterte" at bounding box center [318, 242] width 264 height 62
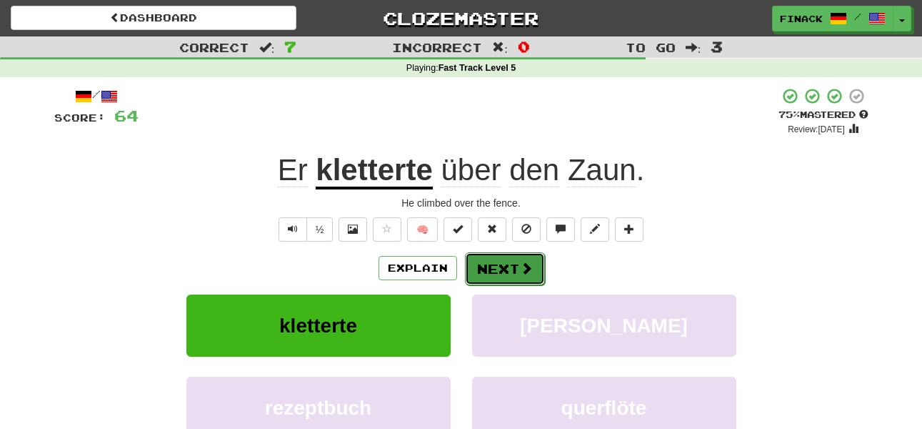
click at [495, 274] on button "Next" at bounding box center [505, 268] width 80 height 33
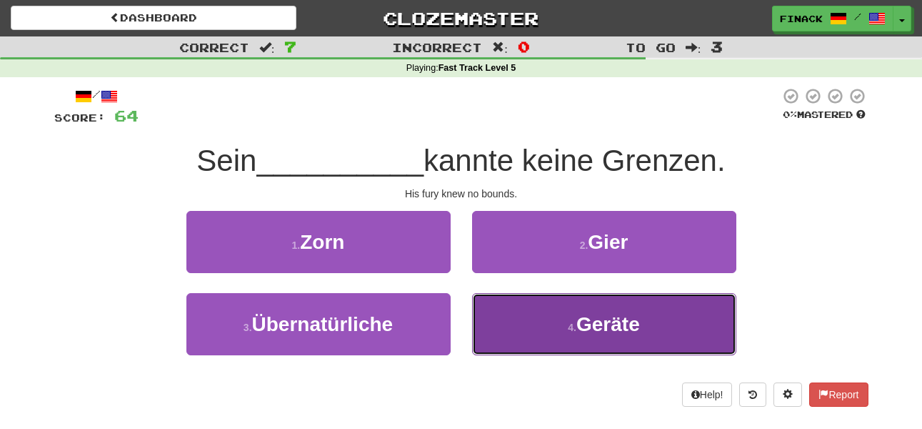
click at [527, 326] on button "4 . Geräte" at bounding box center [604, 324] width 264 height 62
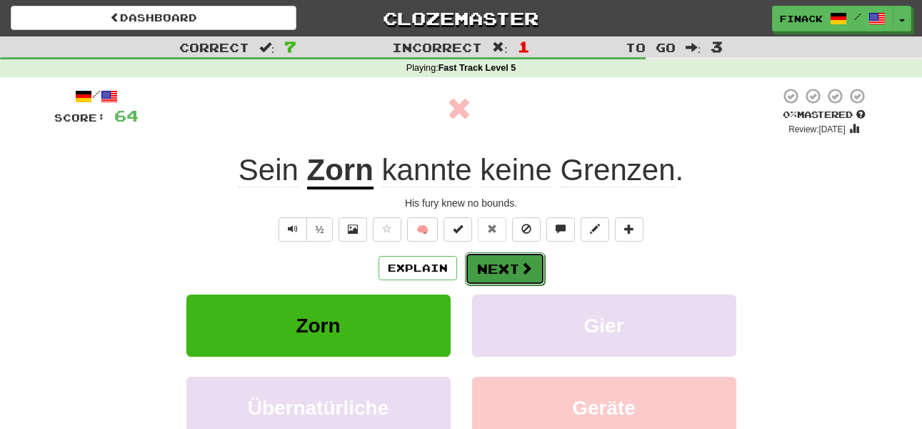
click at [509, 269] on button "Next" at bounding box center [505, 268] width 80 height 33
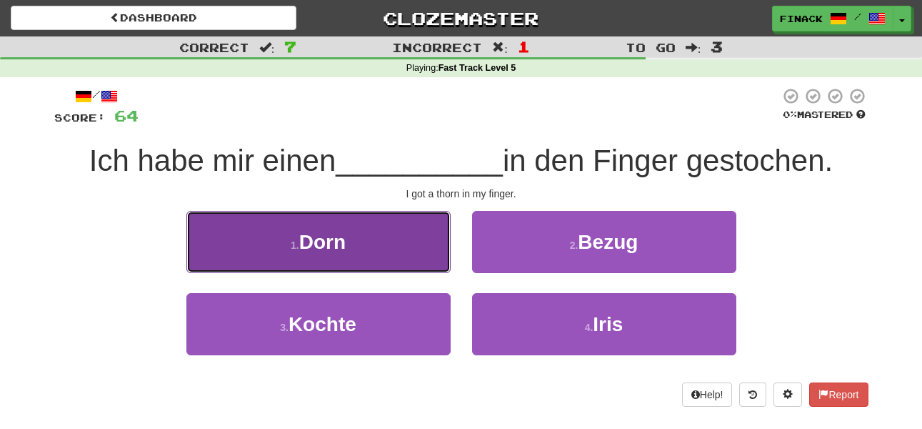
click at [389, 253] on button "1 . Dorn" at bounding box center [318, 242] width 264 height 62
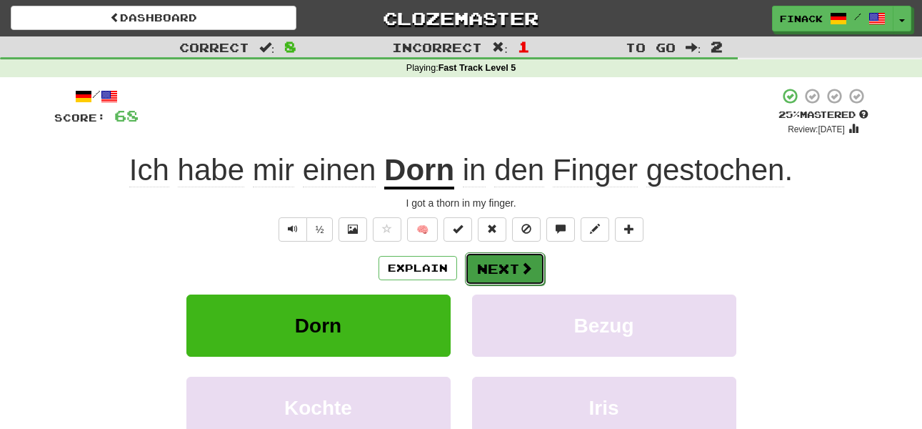
click at [502, 275] on button "Next" at bounding box center [505, 268] width 80 height 33
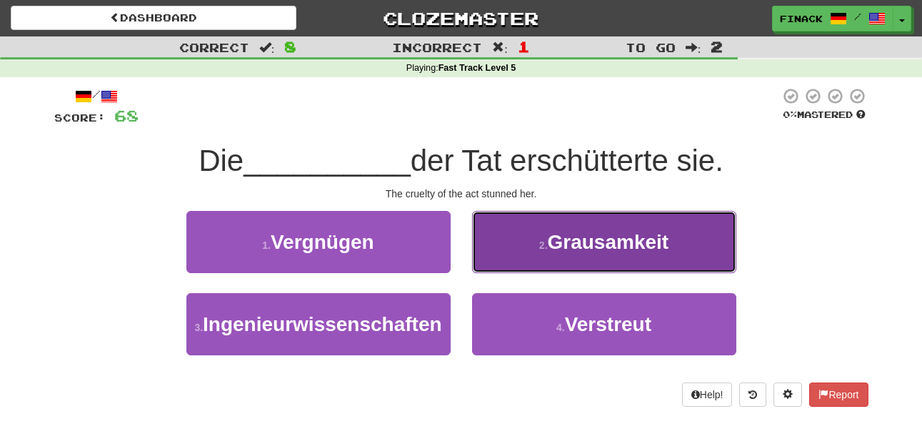
click at [548, 249] on small "2 ." at bounding box center [543, 244] width 9 height 11
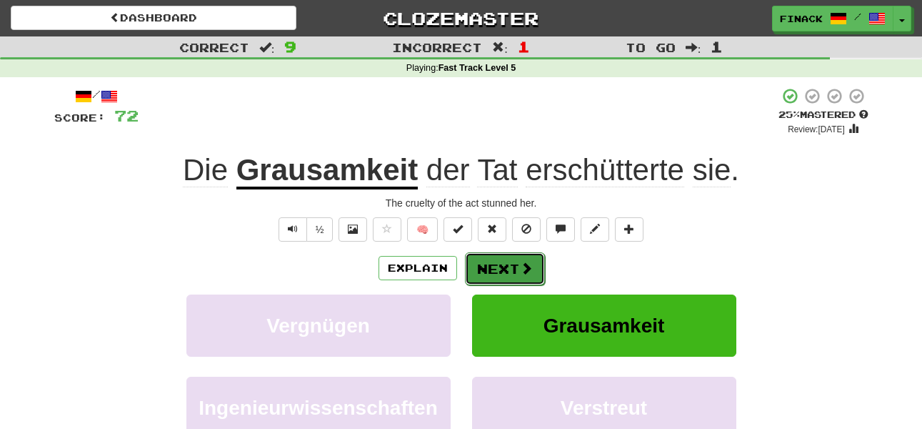
click at [517, 269] on button "Next" at bounding box center [505, 268] width 80 height 33
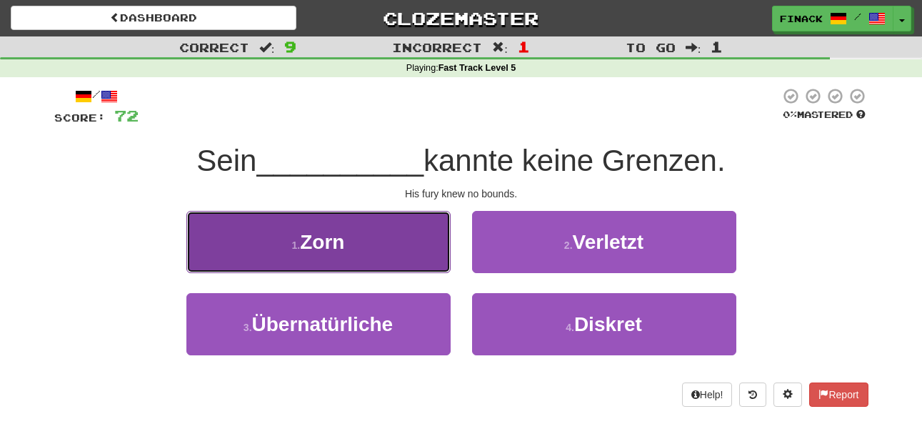
click at [384, 245] on button "1 . Zorn" at bounding box center [318, 242] width 264 height 62
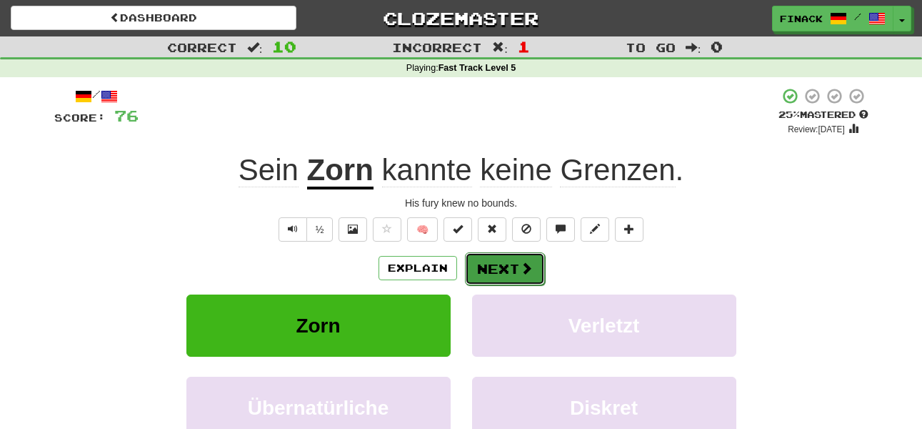
click at [500, 272] on button "Next" at bounding box center [505, 268] width 80 height 33
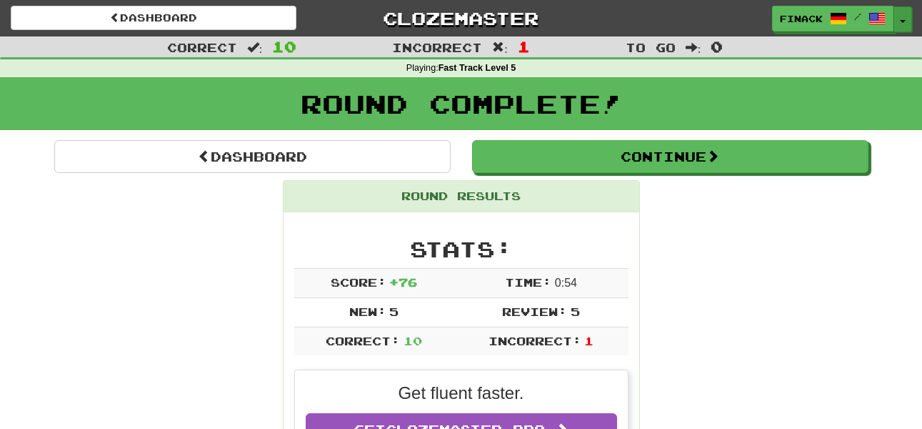
click at [907, 16] on button "Toggle Dropdown" at bounding box center [903, 19] width 19 height 26
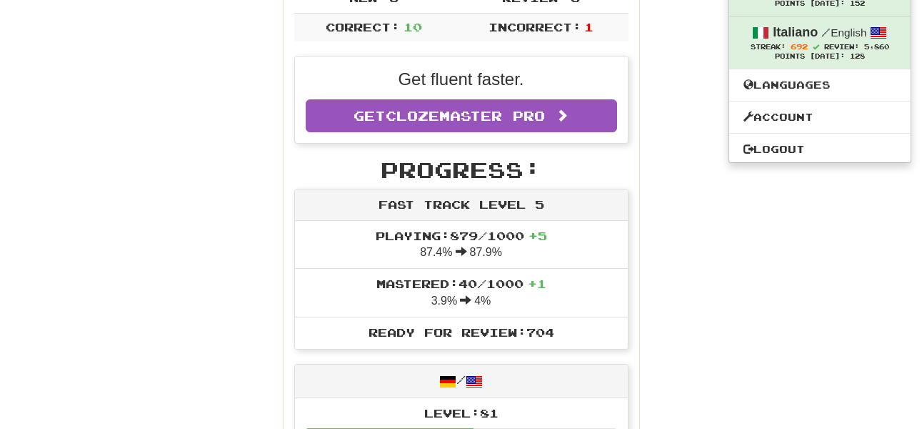
scroll to position [317, 0]
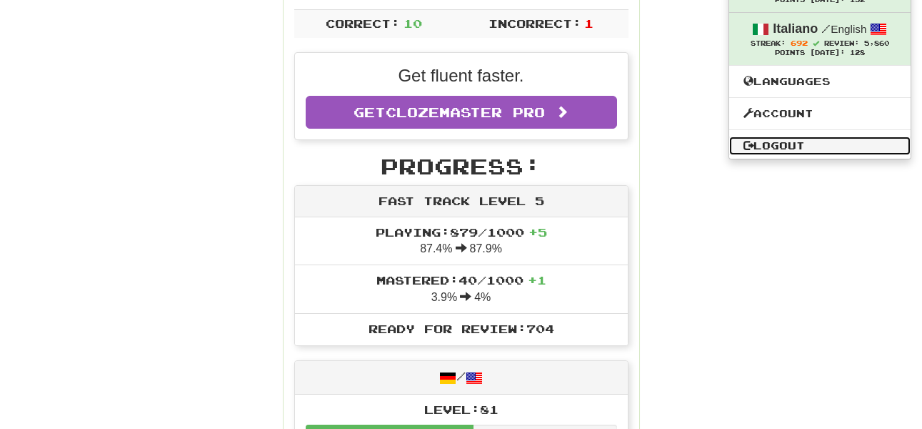
drag, startPoint x: 787, startPoint y: 140, endPoint x: 663, endPoint y: 88, distance: 134.8
click at [786, 140] on link "Logout" at bounding box center [819, 145] width 181 height 19
